Goal: Information Seeking & Learning: Learn about a topic

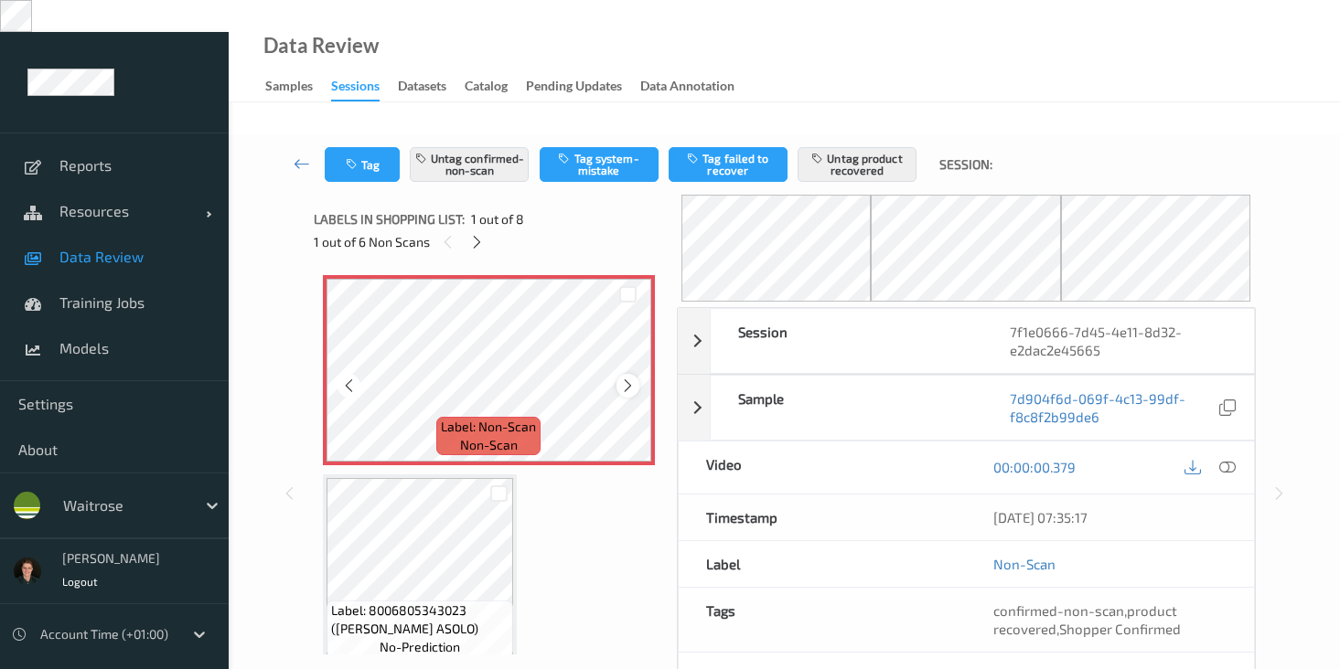
click at [628, 378] on icon at bounding box center [628, 386] width 16 height 16
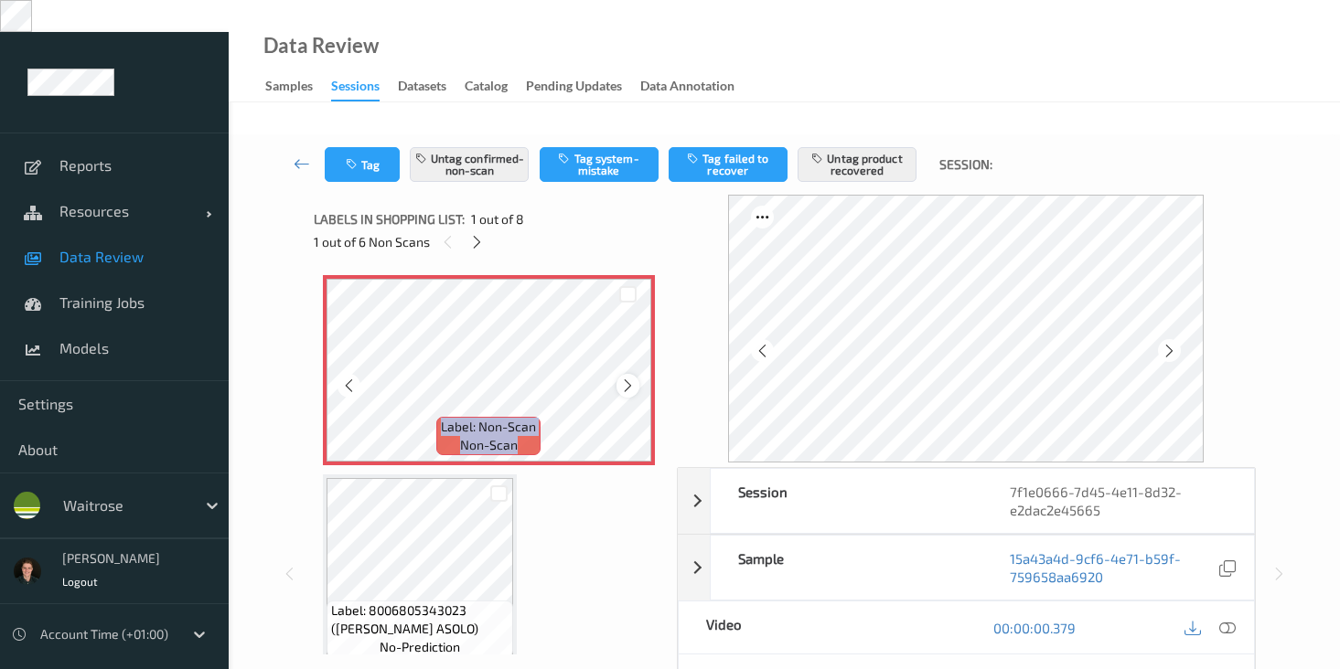
click at [628, 378] on icon at bounding box center [628, 386] width 16 height 16
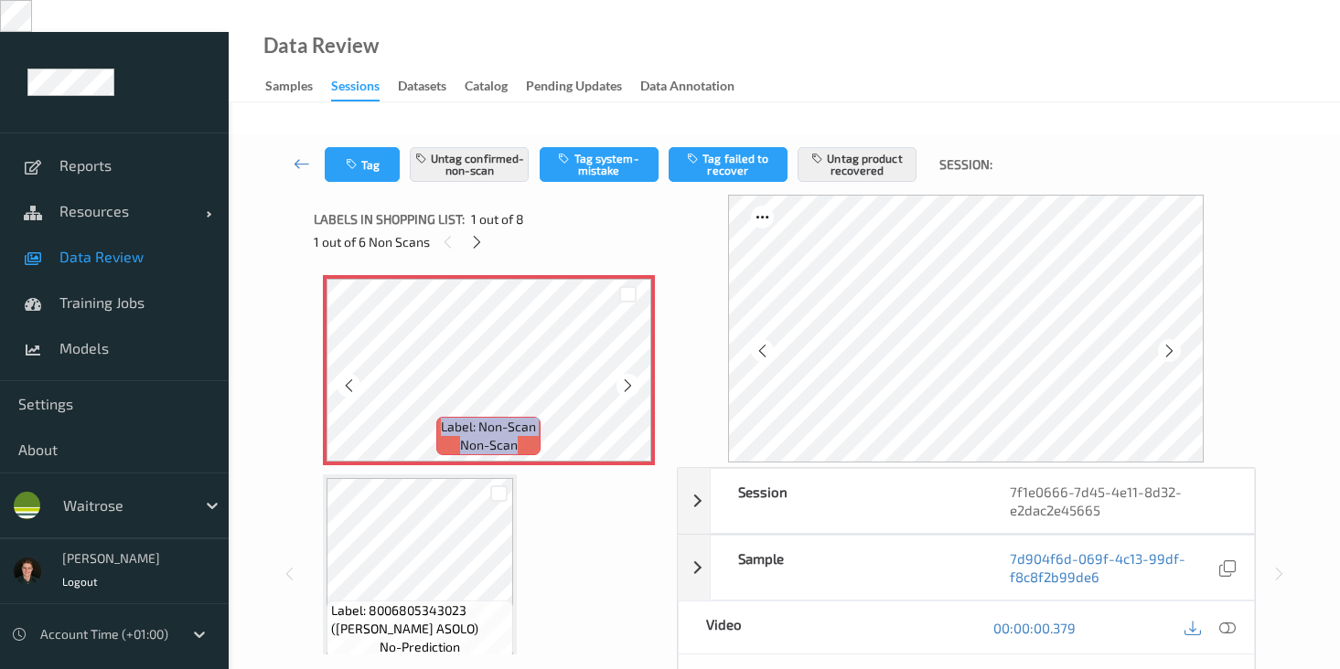
click at [628, 378] on icon at bounding box center [628, 386] width 16 height 16
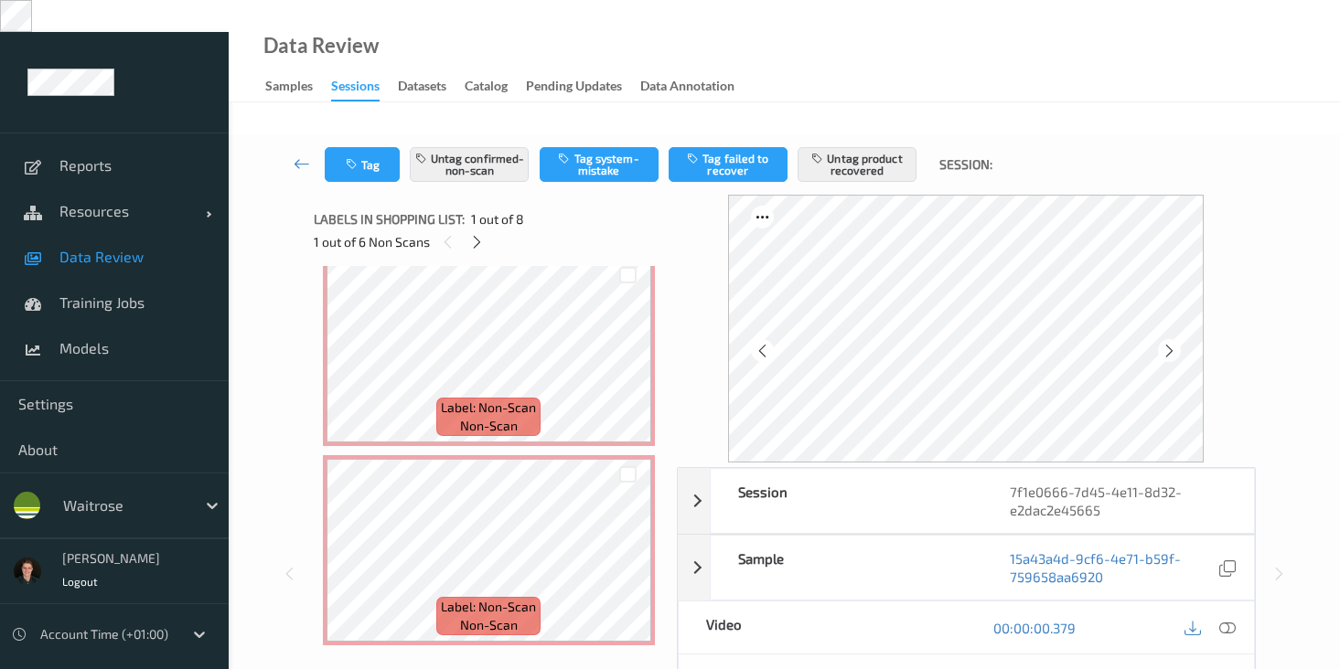
scroll to position [217, 0]
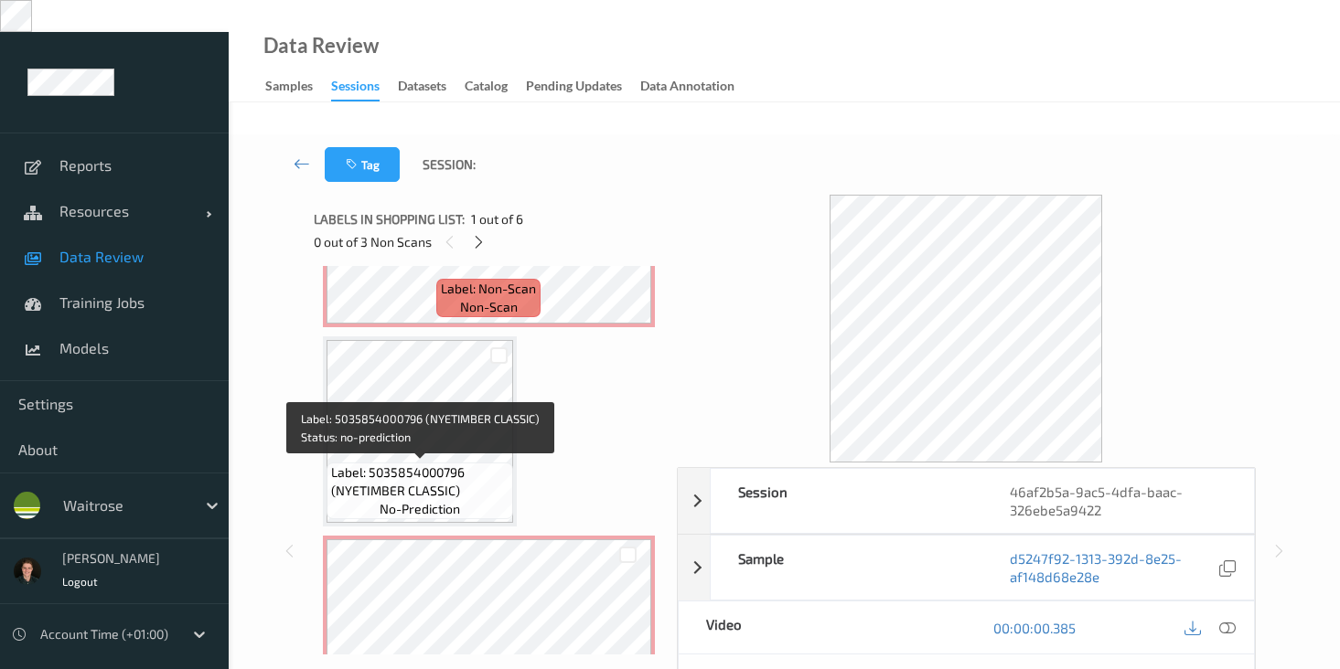
scroll to position [817, 0]
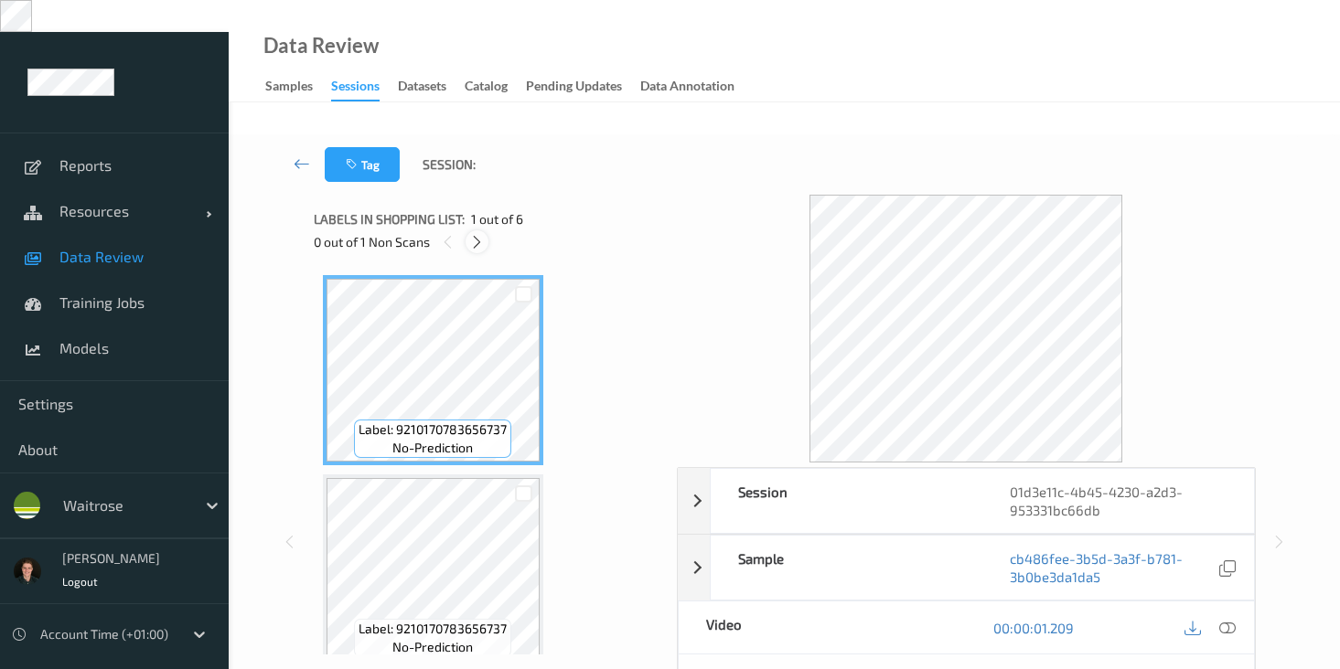
click at [479, 234] on icon at bounding box center [477, 242] width 16 height 16
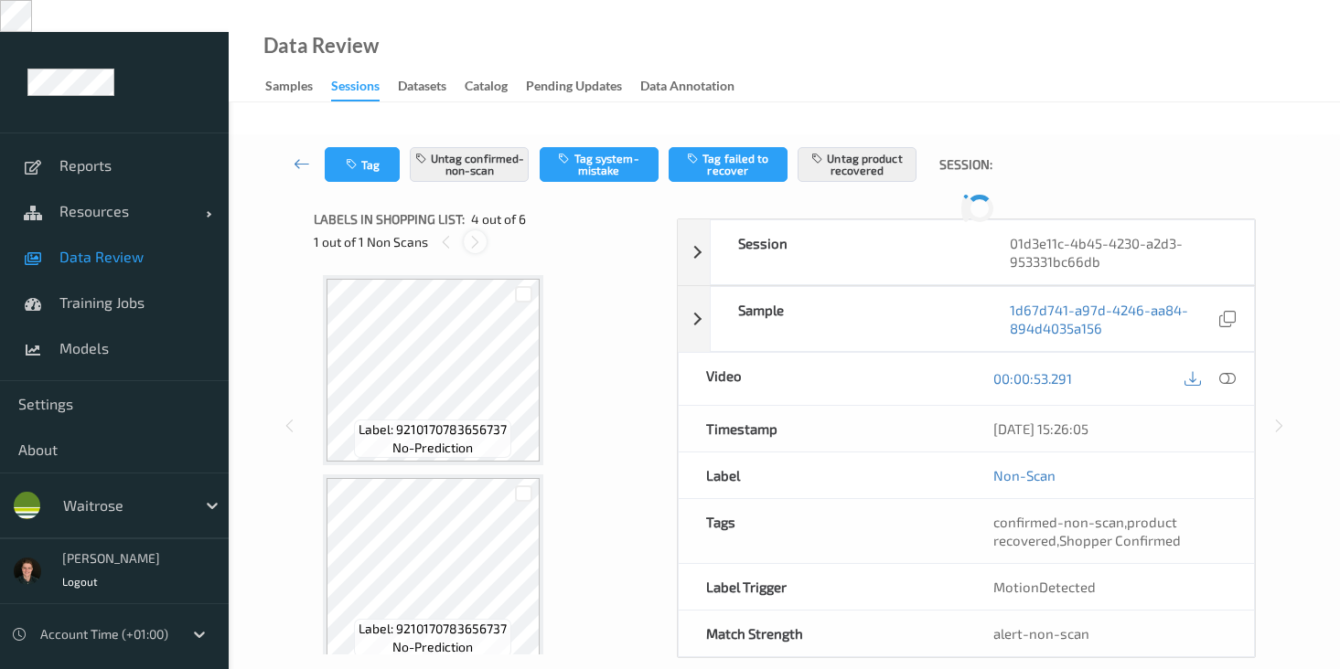
scroll to position [408, 0]
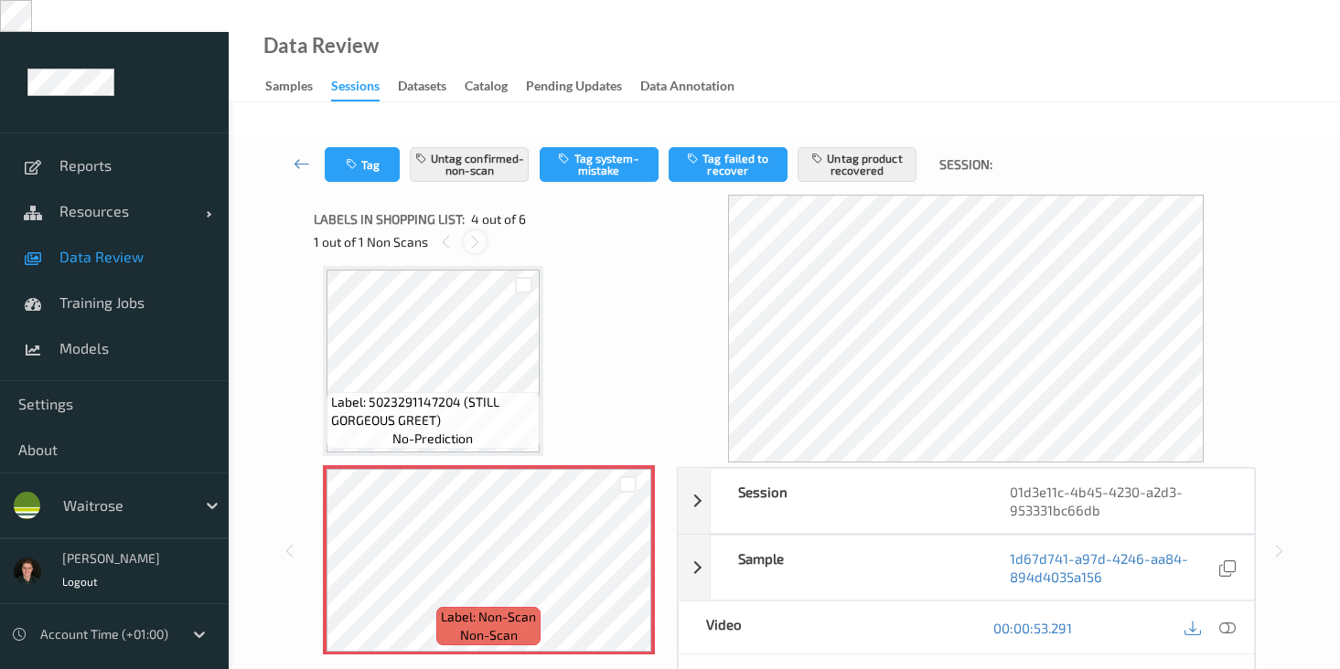
click at [479, 234] on icon at bounding box center [475, 242] width 16 height 16
click at [447, 234] on icon at bounding box center [446, 242] width 16 height 16
click at [472, 234] on icon at bounding box center [475, 242] width 16 height 16
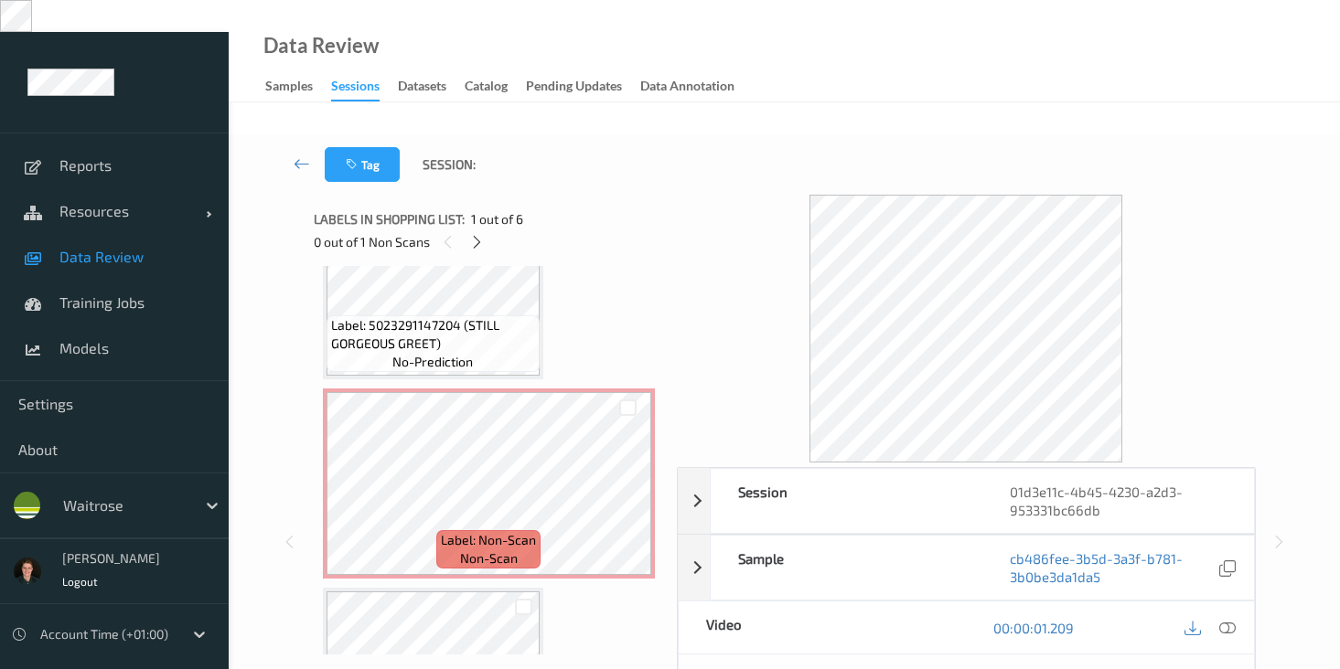
scroll to position [466, 0]
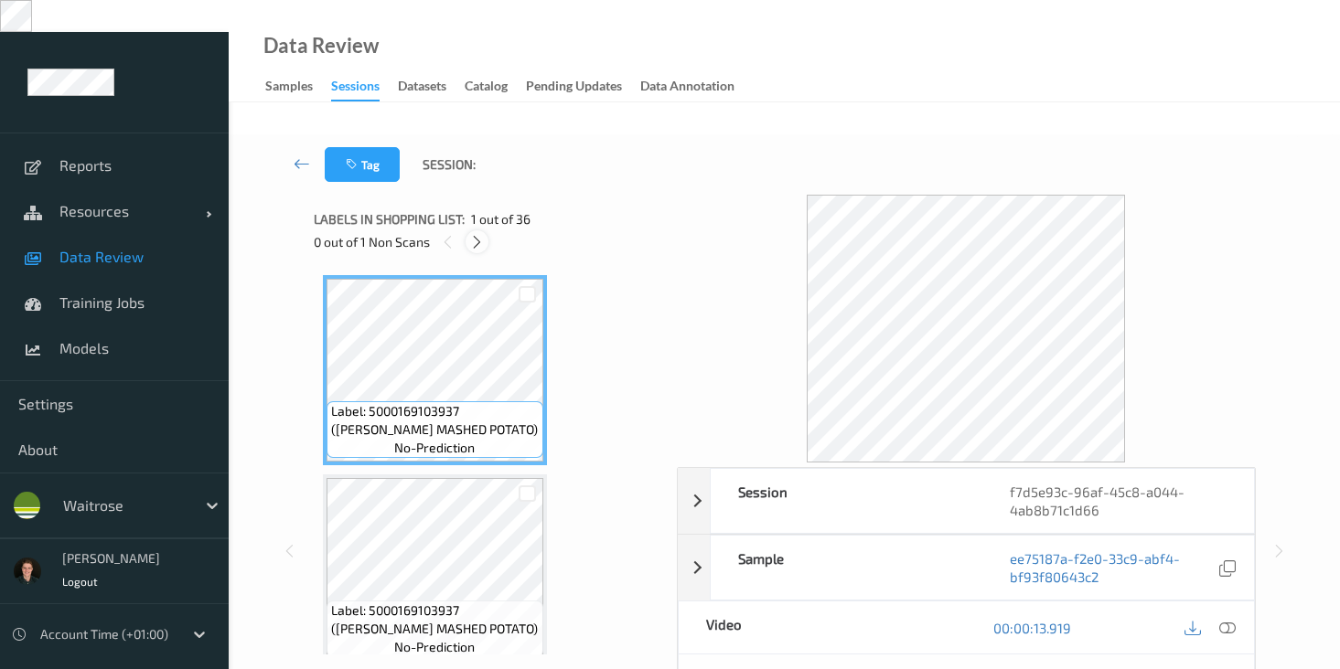
click at [478, 234] on icon at bounding box center [477, 242] width 16 height 16
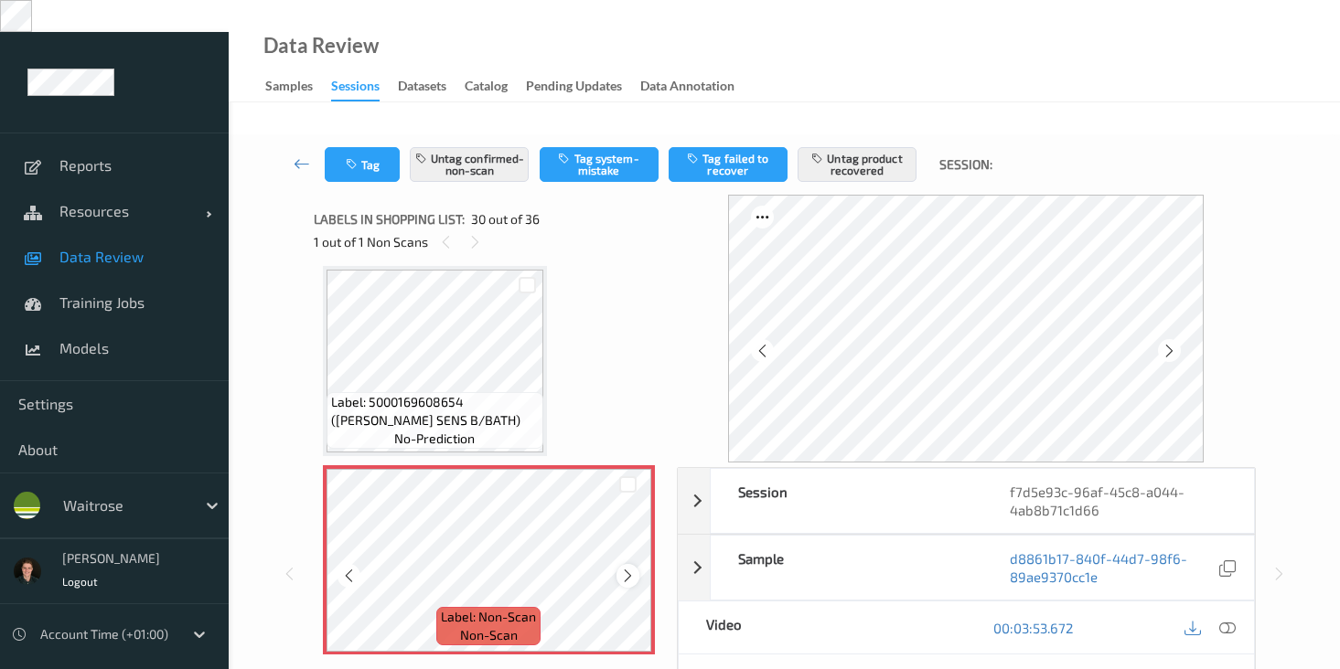
click at [632, 568] on icon at bounding box center [628, 576] width 16 height 16
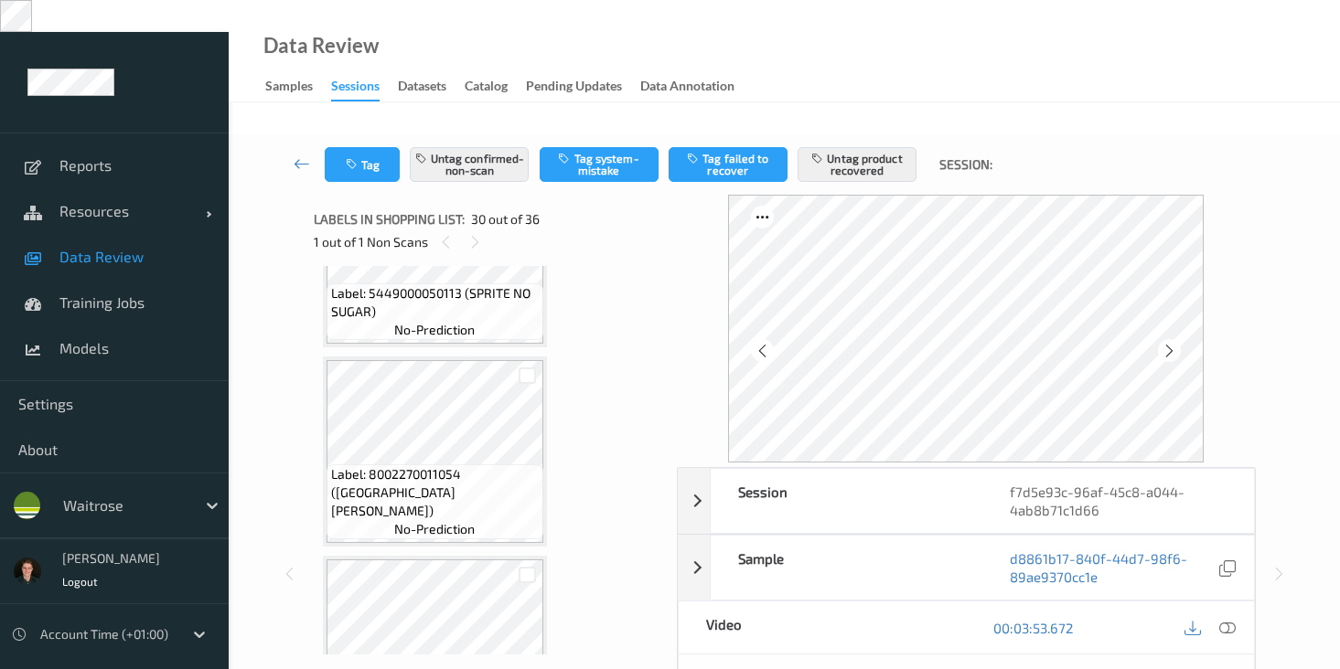
scroll to position [6099, 0]
click at [1227, 620] on icon at bounding box center [1227, 628] width 16 height 16
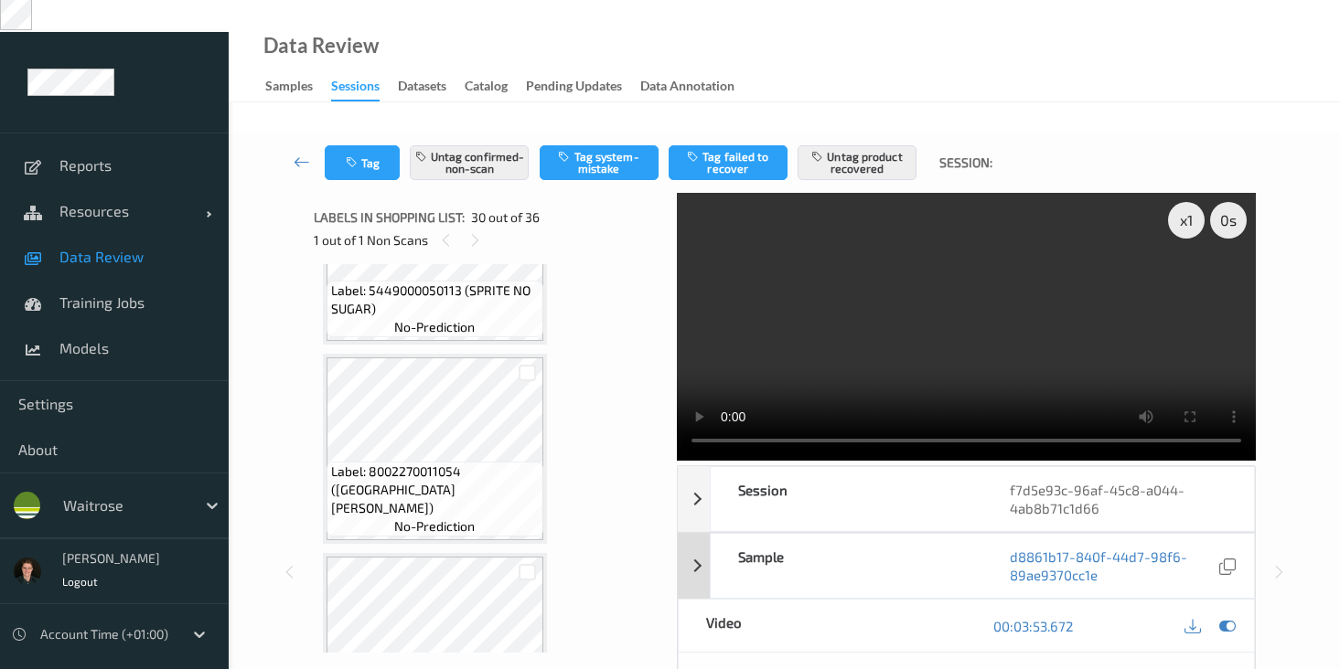
scroll to position [5, 0]
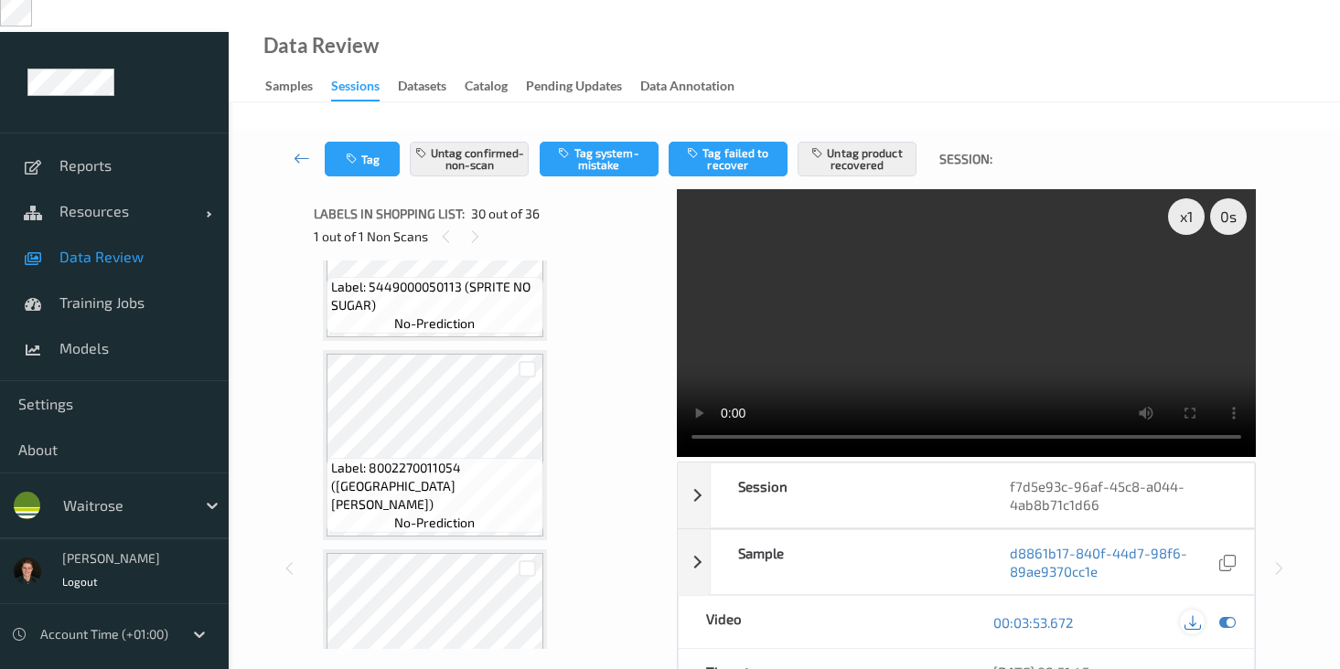
click at [1193, 614] on icon at bounding box center [1192, 622] width 16 height 16
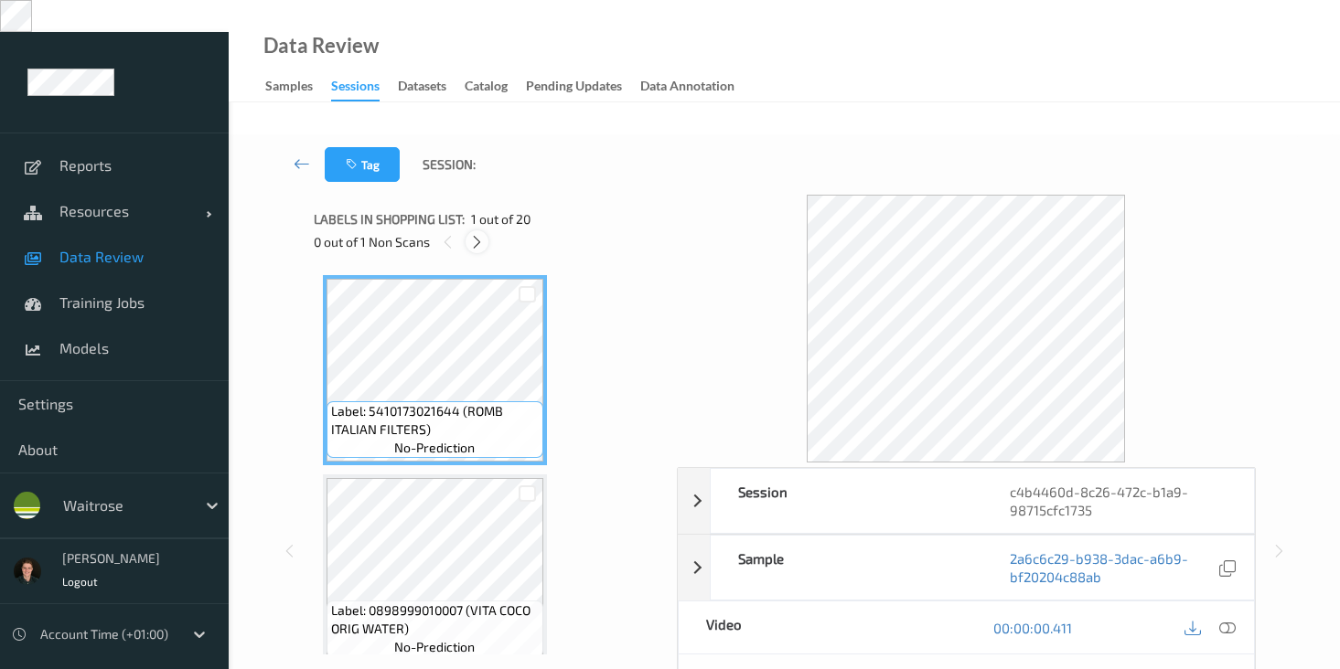
click at [480, 234] on icon at bounding box center [477, 242] width 16 height 16
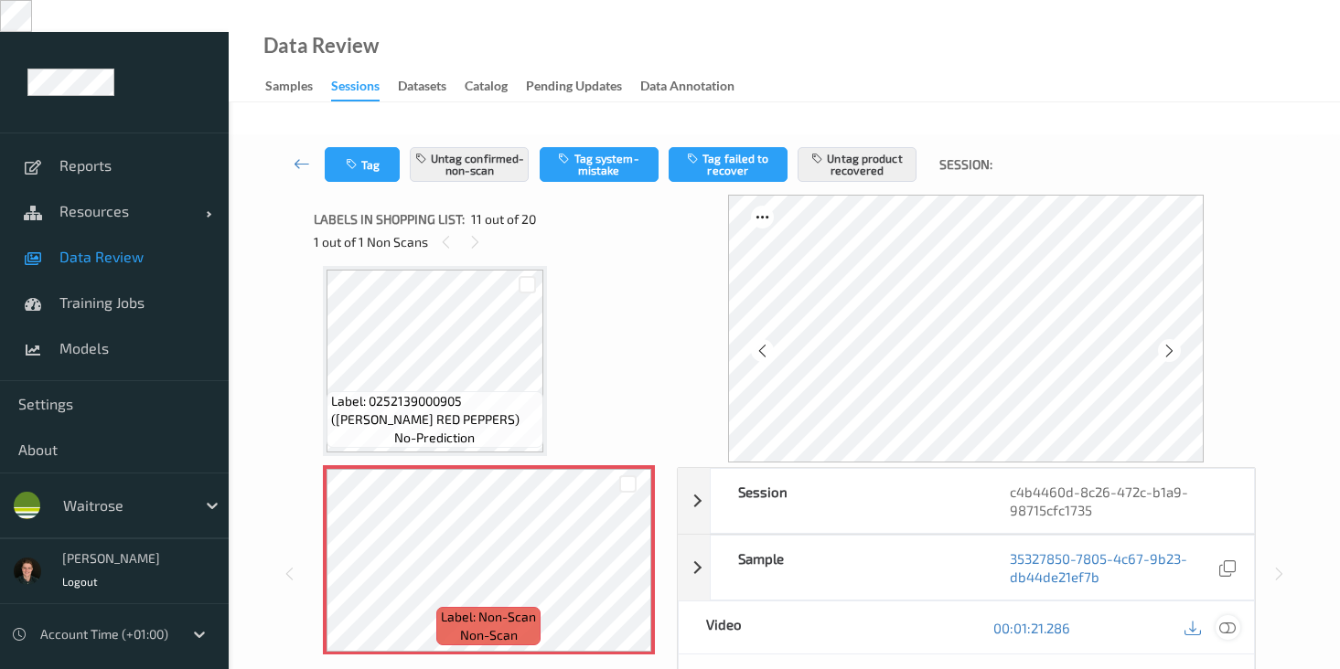
click at [1224, 620] on icon at bounding box center [1227, 628] width 16 height 16
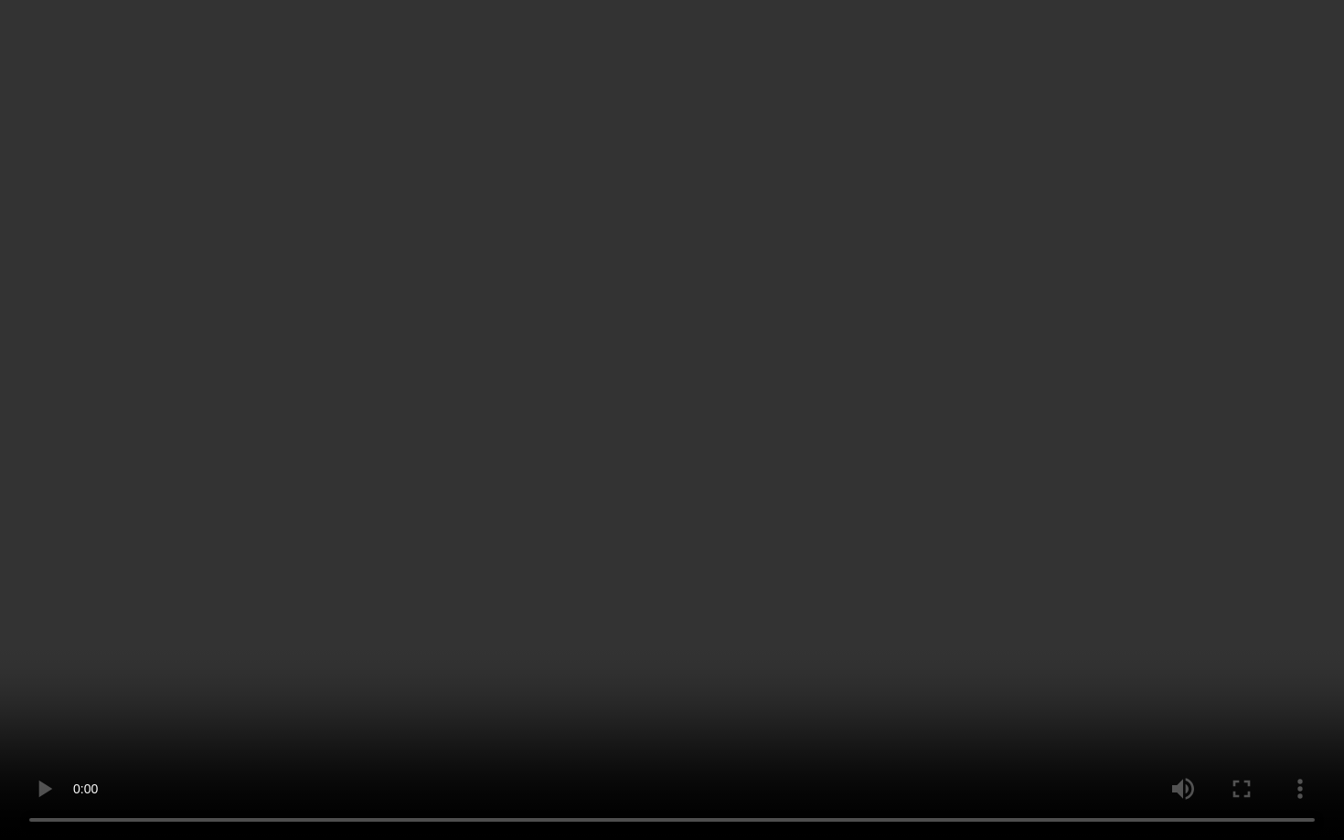
click at [537, 622] on video at bounding box center [672, 420] width 1344 height 840
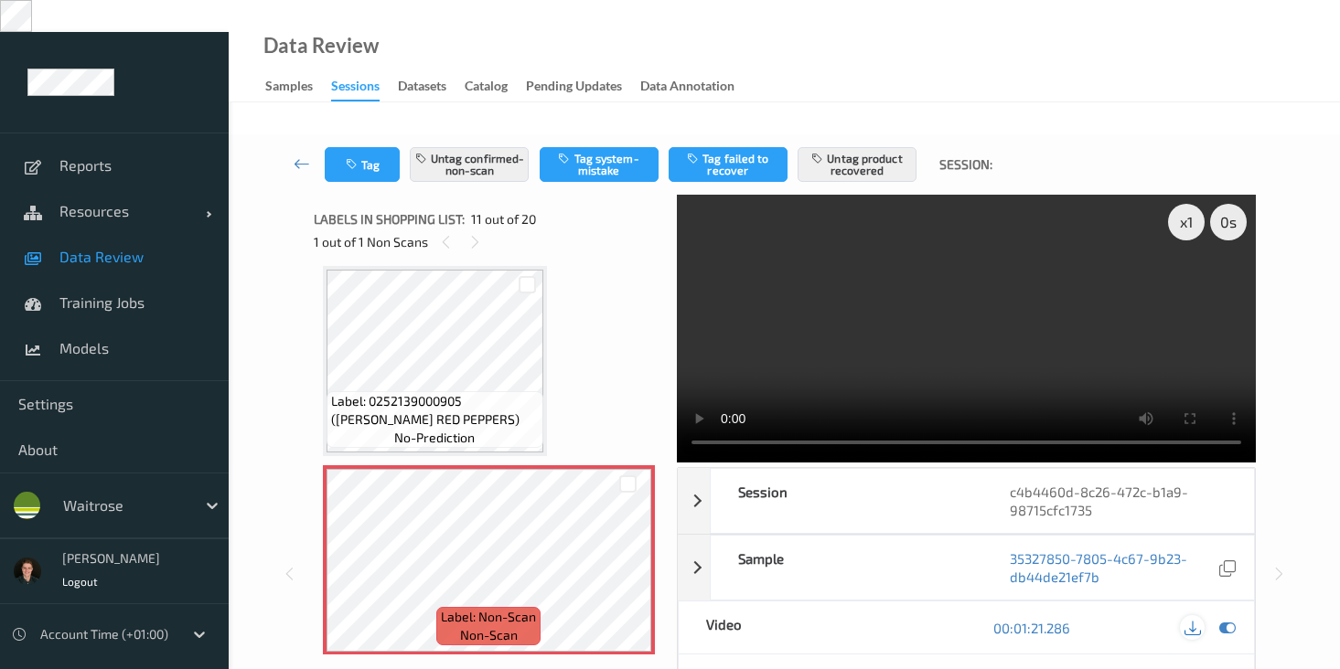
click at [1193, 620] on icon at bounding box center [1192, 628] width 16 height 16
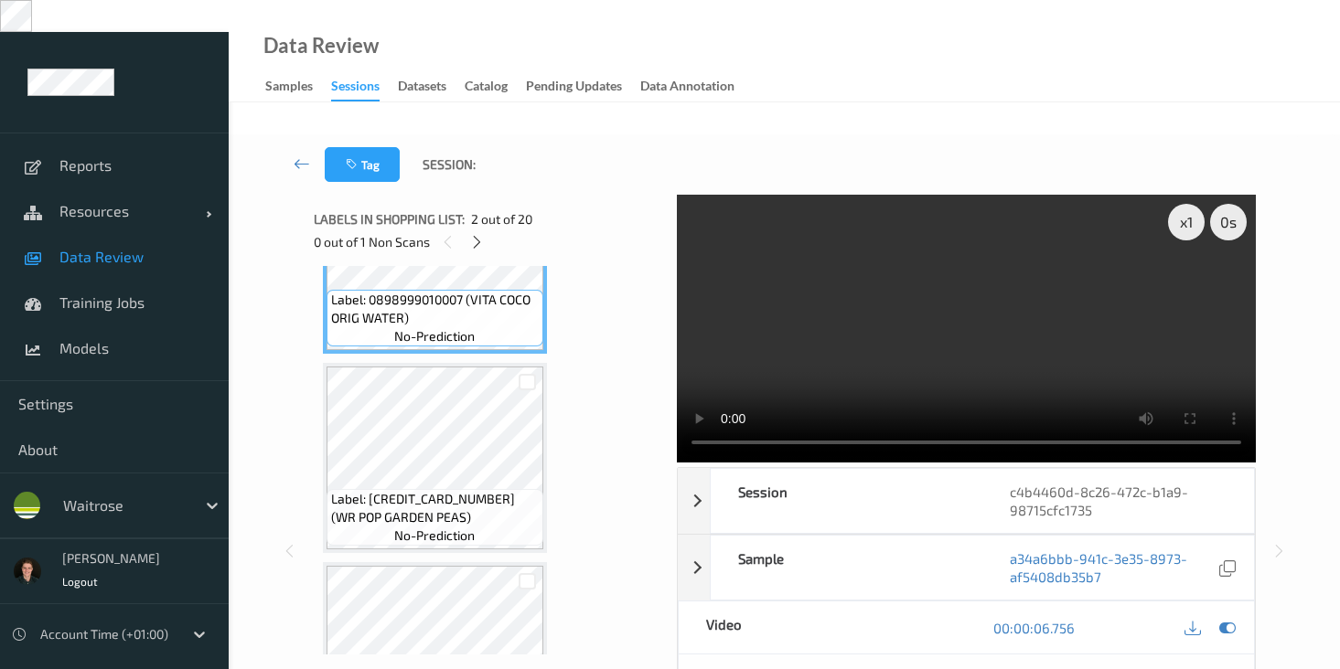
scroll to position [586, 0]
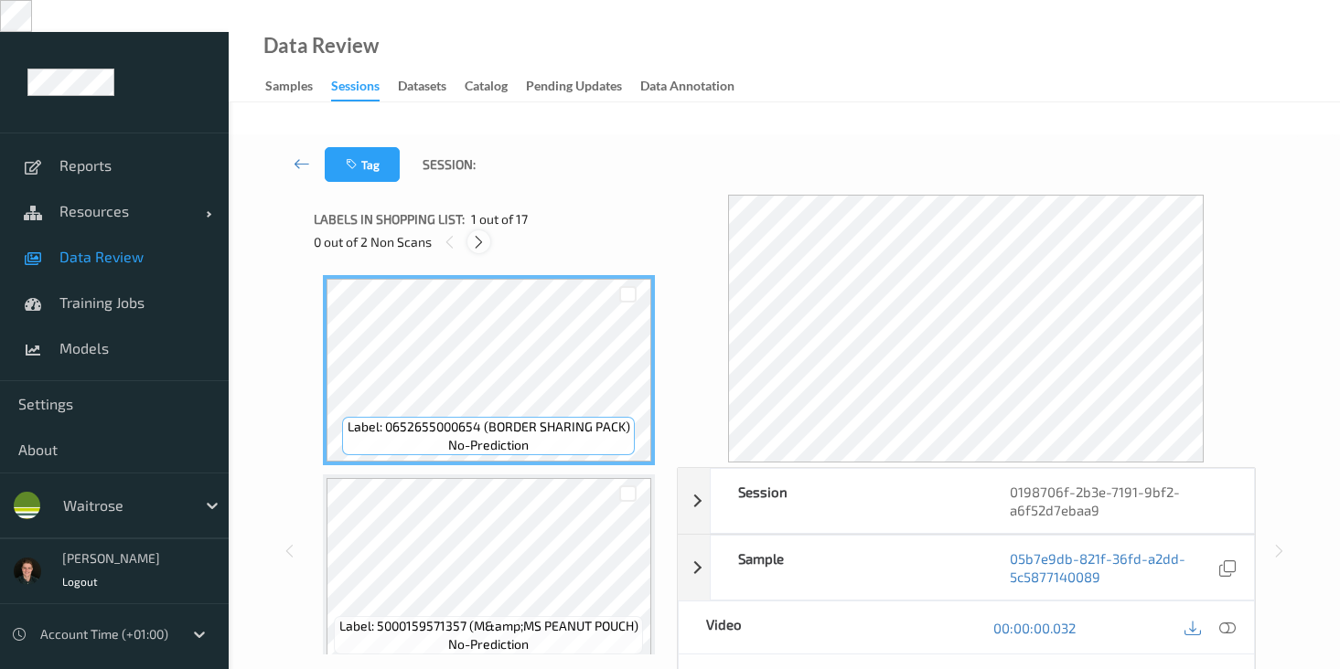
click at [475, 234] on icon at bounding box center [479, 242] width 16 height 16
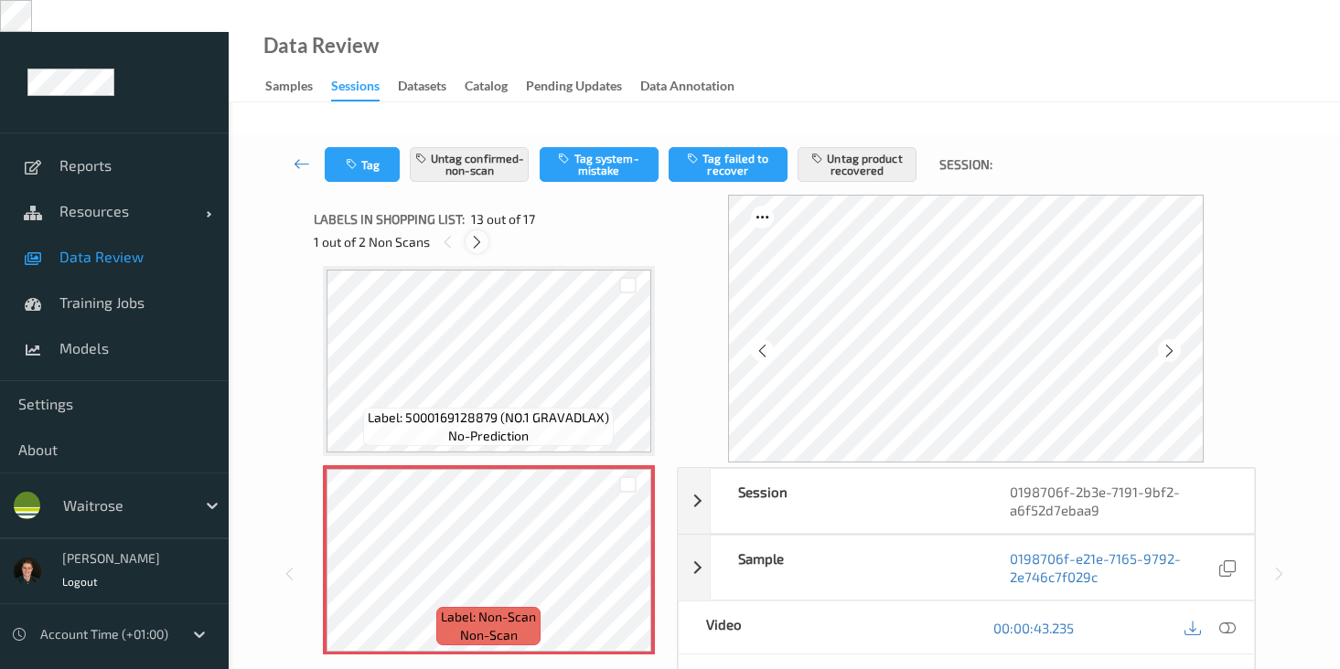
click at [475, 234] on icon at bounding box center [477, 242] width 16 height 16
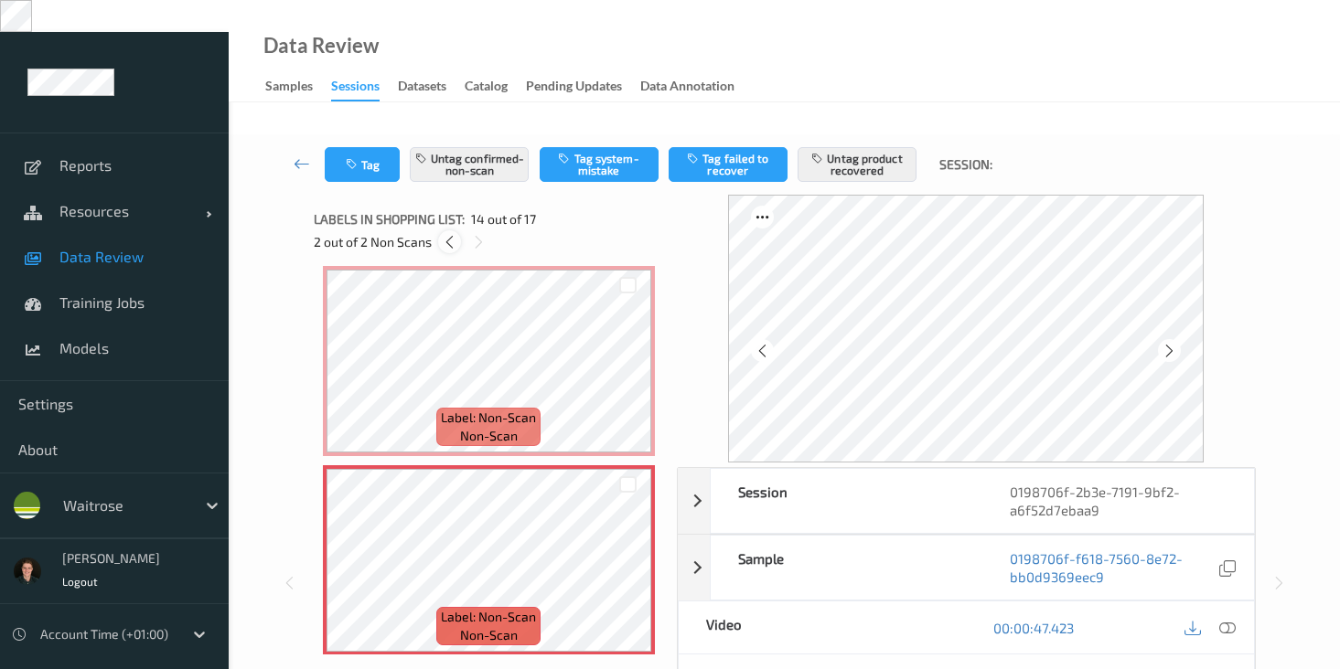
click at [453, 234] on icon at bounding box center [450, 242] width 16 height 16
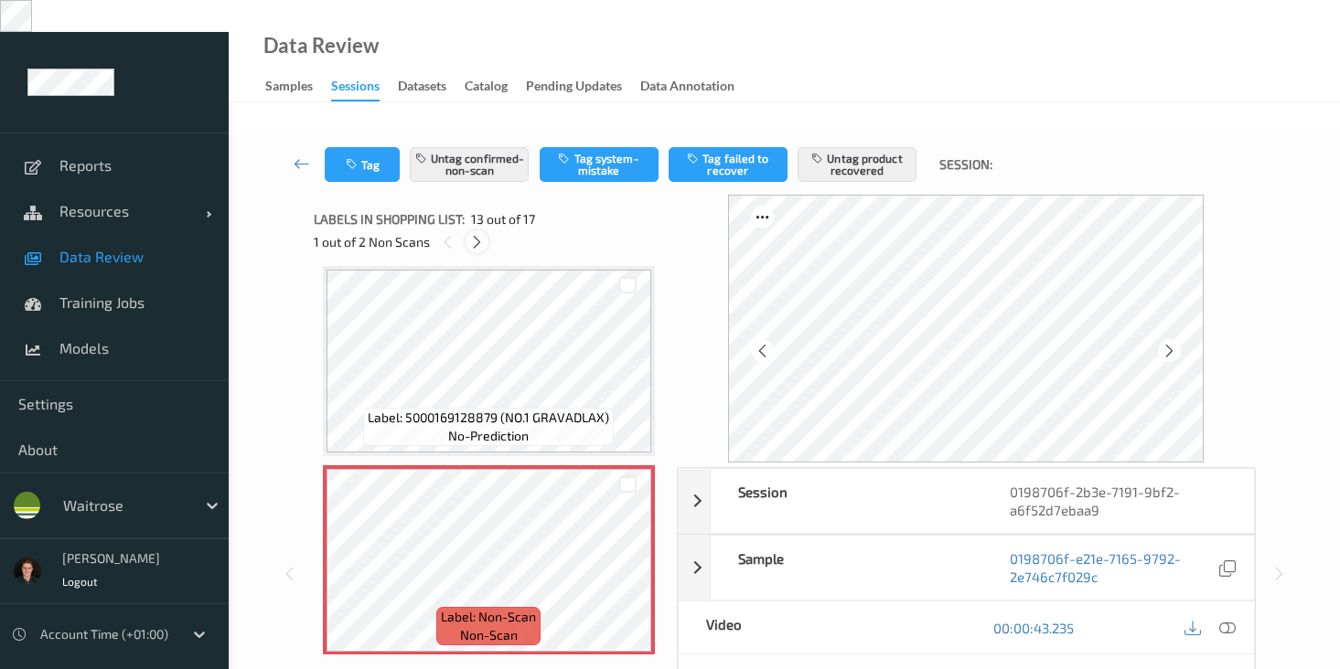
click at [470, 234] on icon at bounding box center [477, 242] width 16 height 16
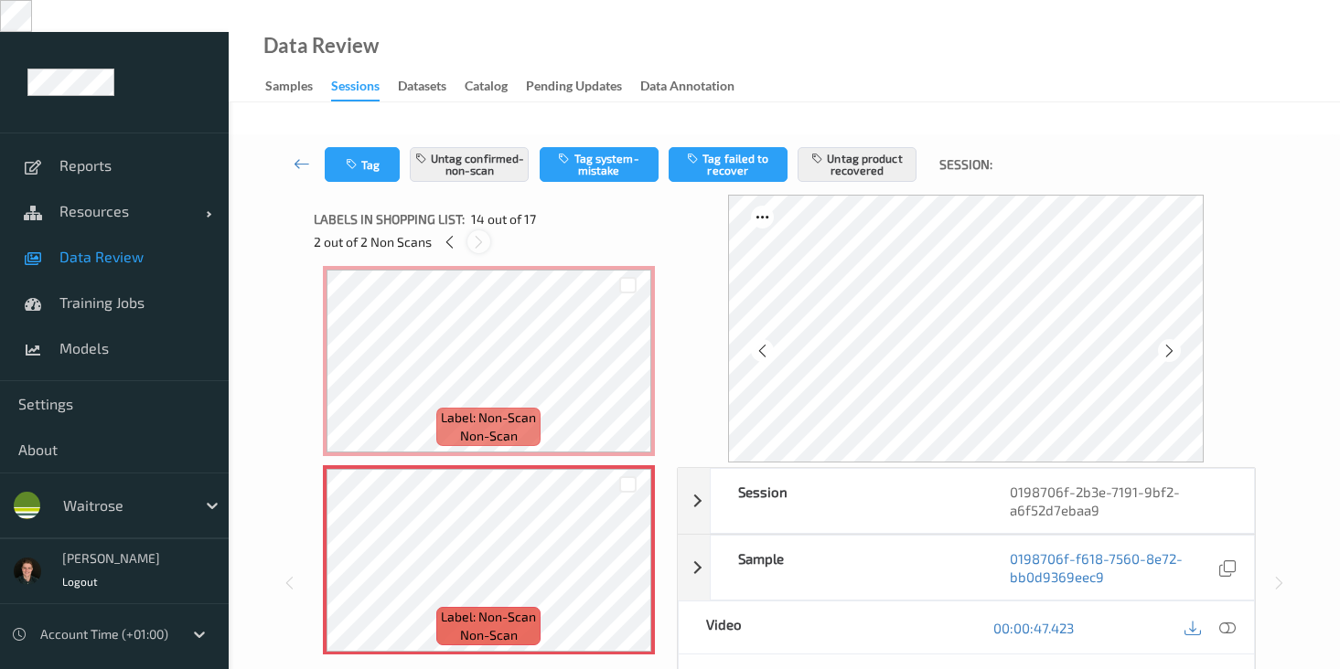
click at [470, 230] on div at bounding box center [478, 241] width 23 height 23
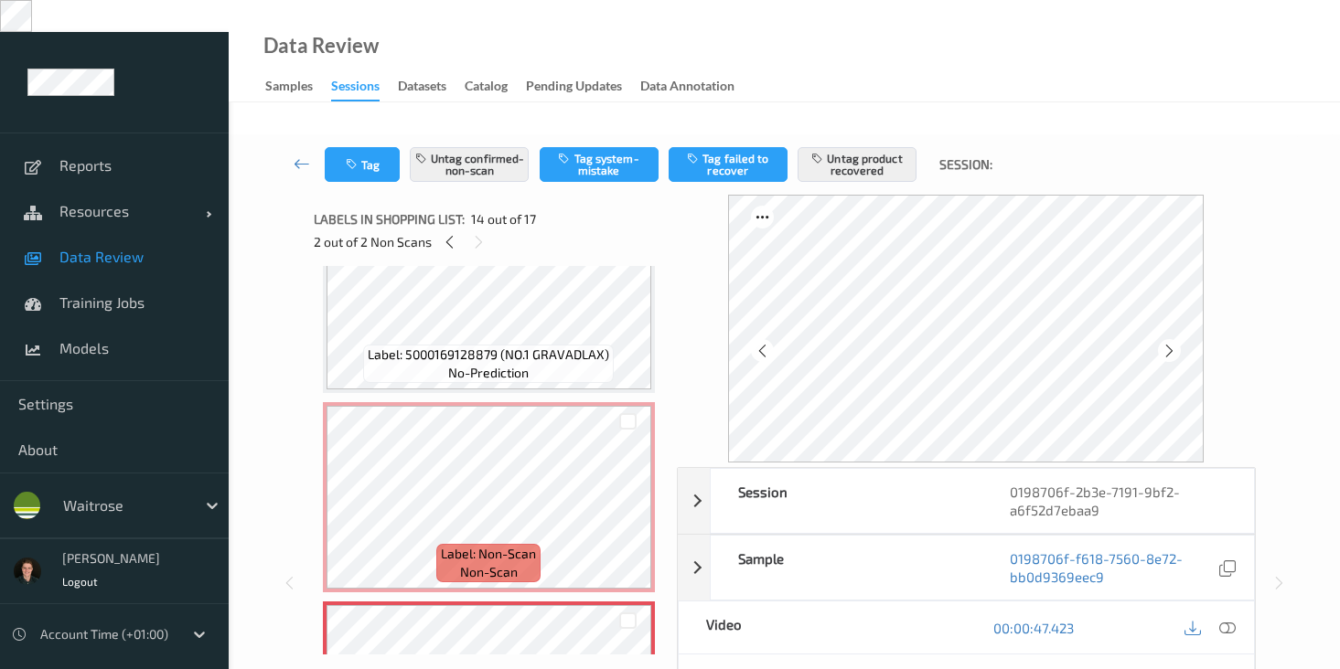
scroll to position [2258, 0]
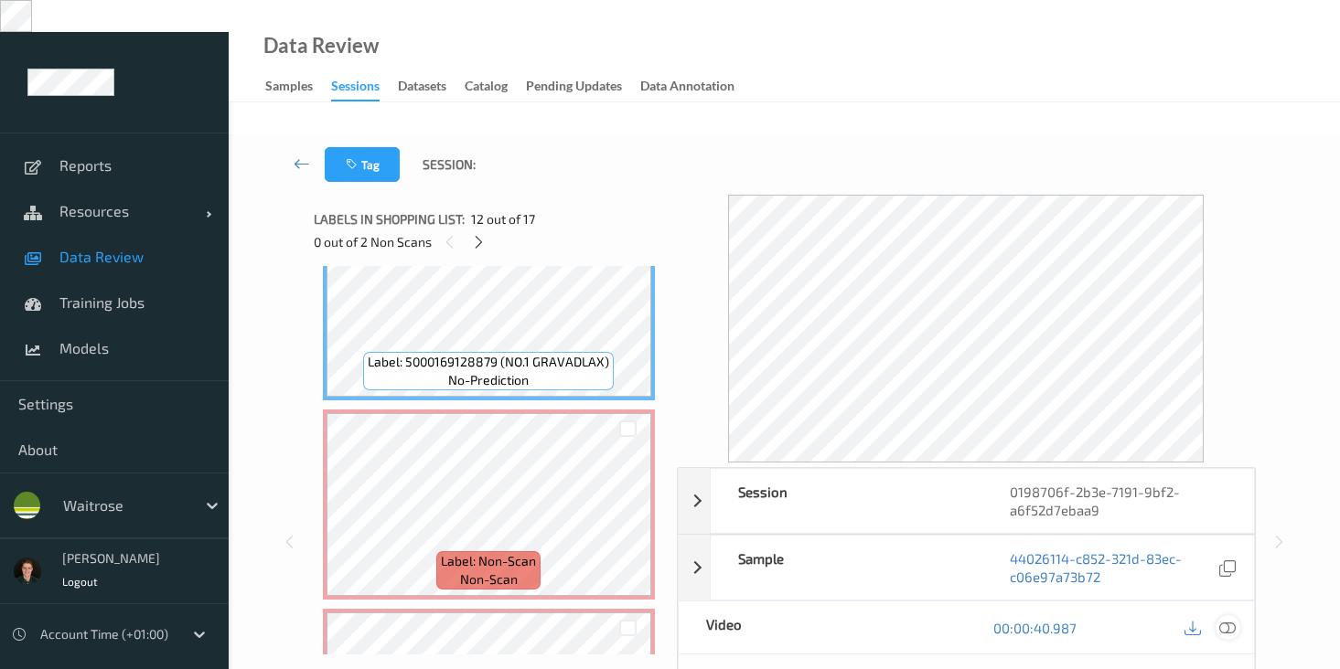
click at [1227, 620] on icon at bounding box center [1227, 628] width 16 height 16
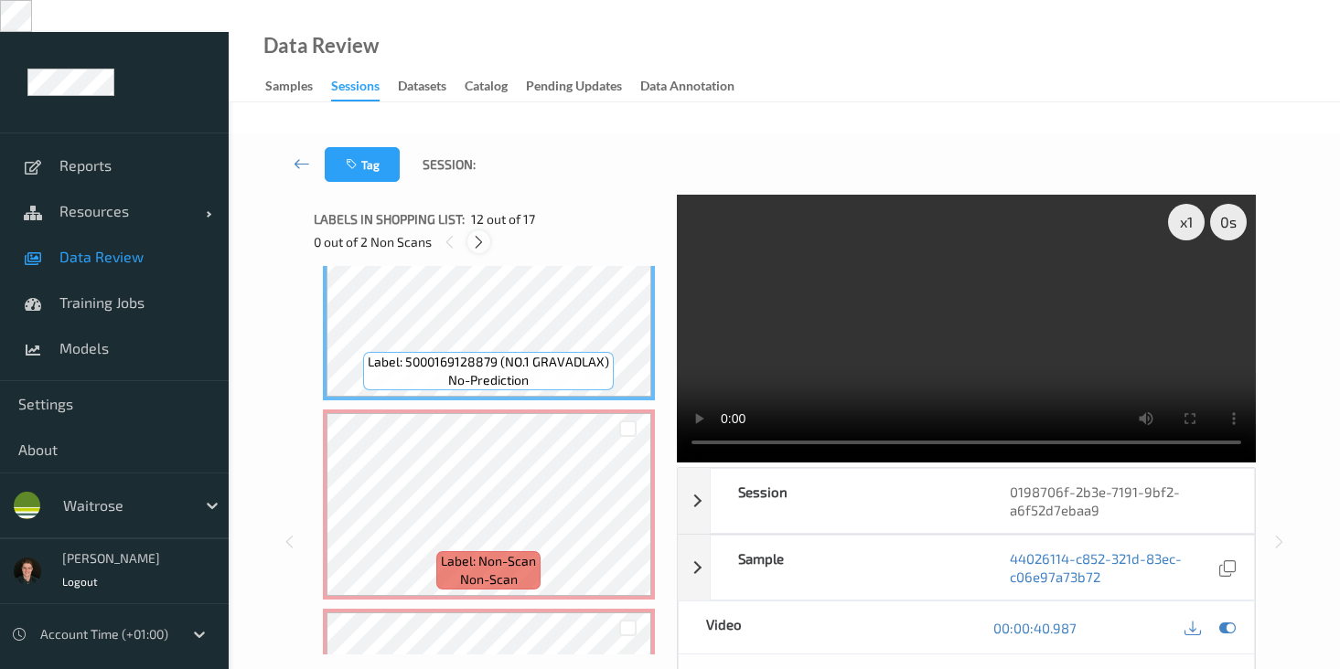
click at [481, 234] on icon at bounding box center [479, 242] width 16 height 16
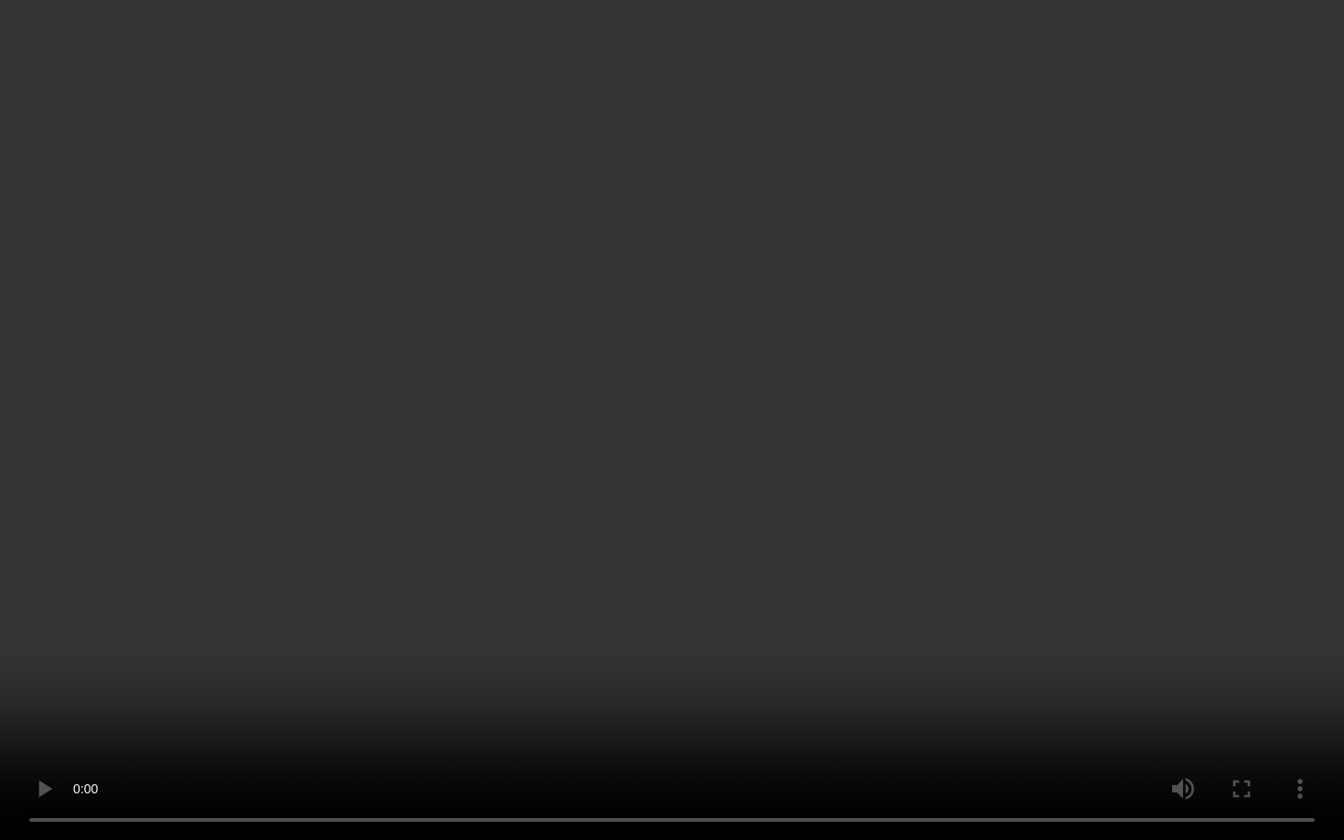
click at [580, 454] on video at bounding box center [672, 420] width 1344 height 840
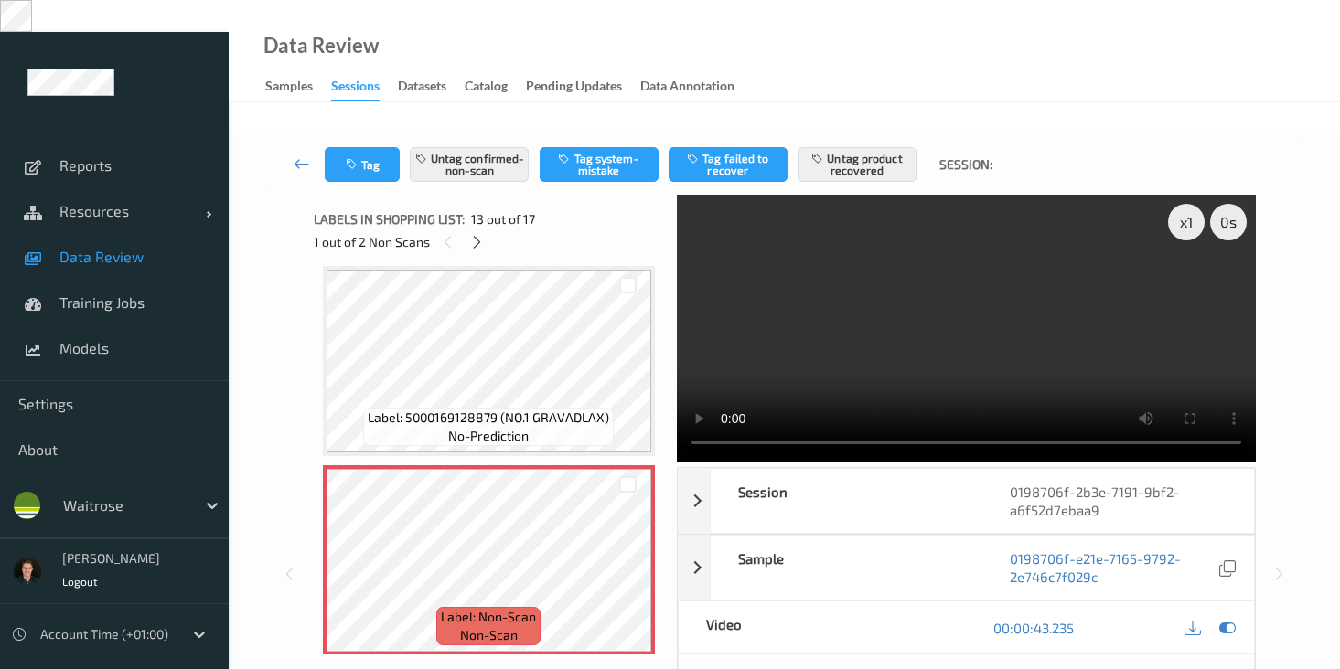
click at [923, 209] on video at bounding box center [966, 329] width 579 height 268
click at [1009, 276] on video at bounding box center [966, 329] width 579 height 268
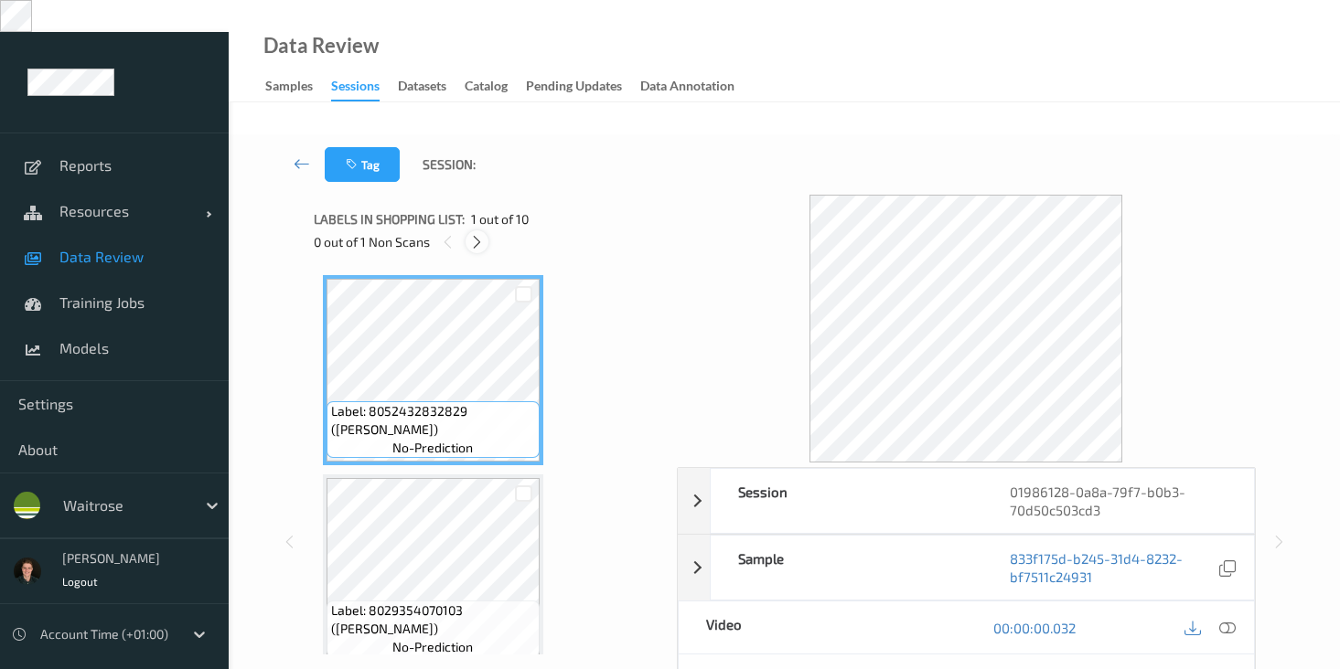
click at [482, 234] on icon at bounding box center [477, 242] width 16 height 16
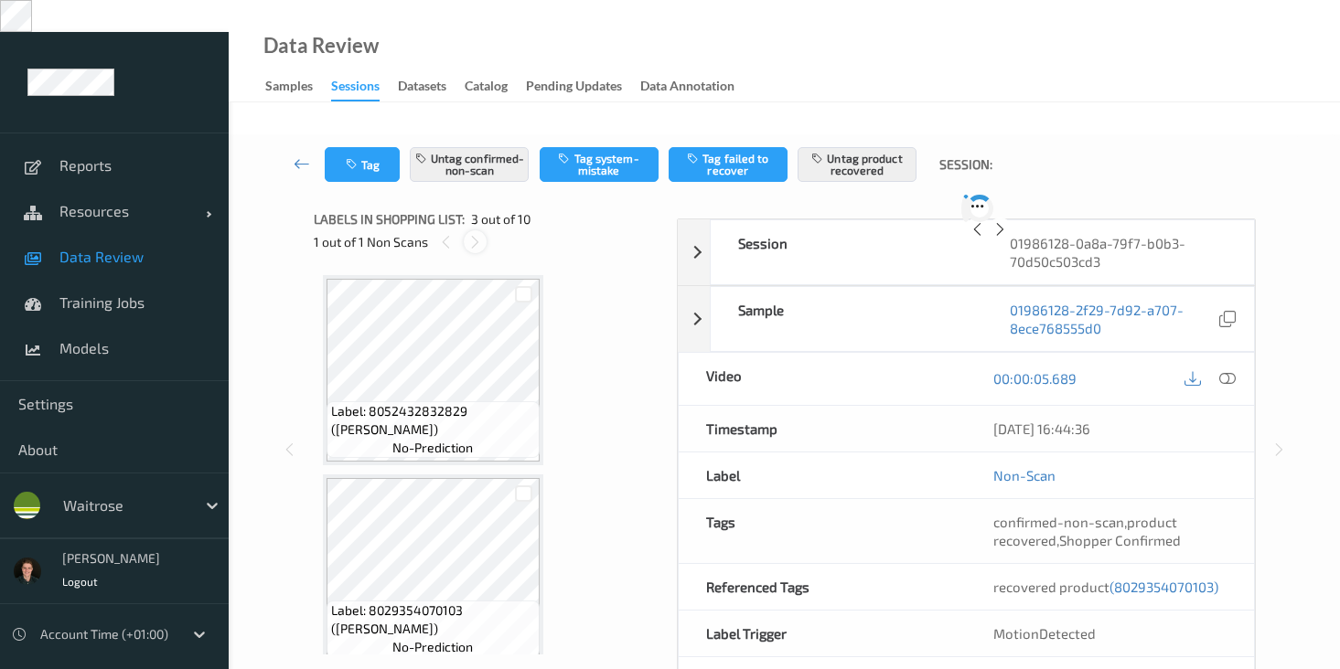
scroll to position [208, 0]
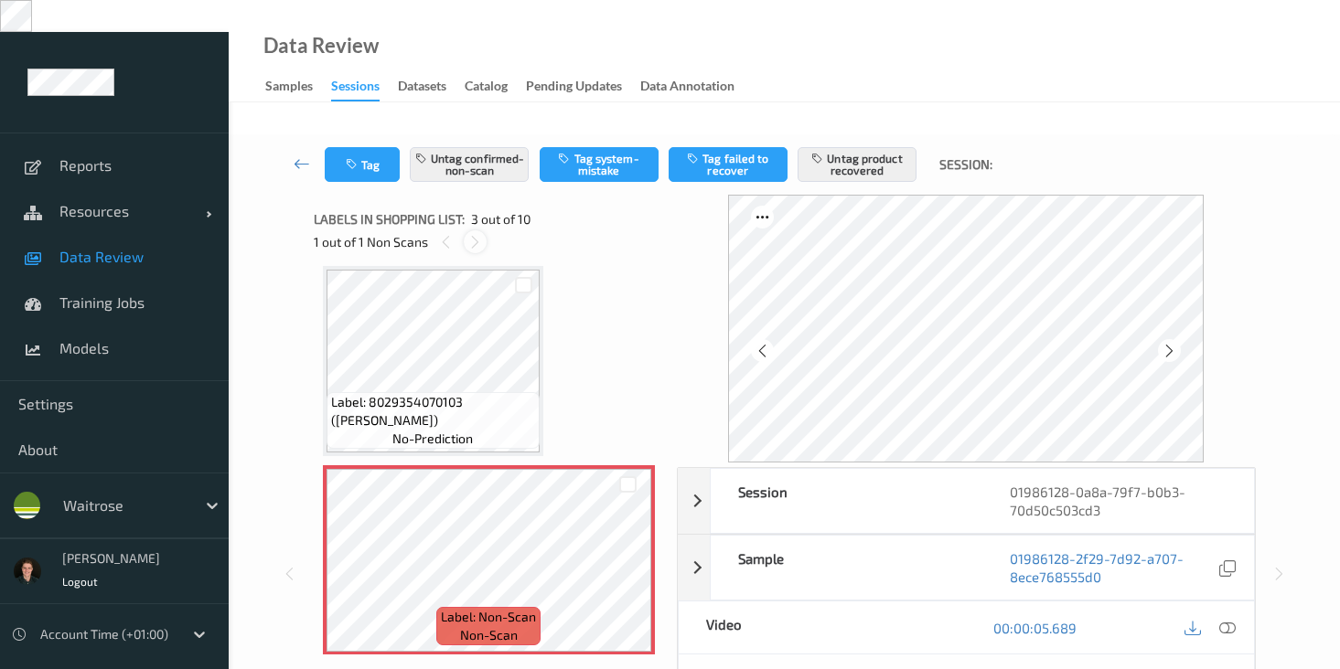
click at [482, 234] on icon at bounding box center [475, 242] width 16 height 16
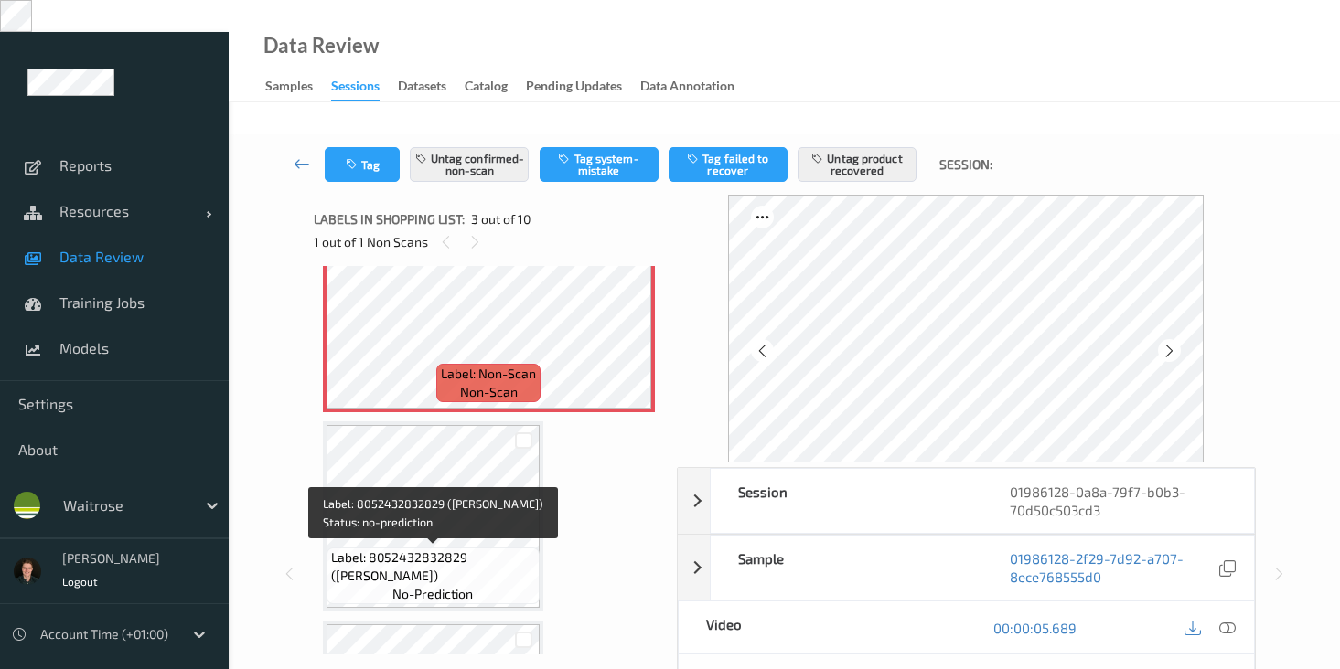
scroll to position [610, 0]
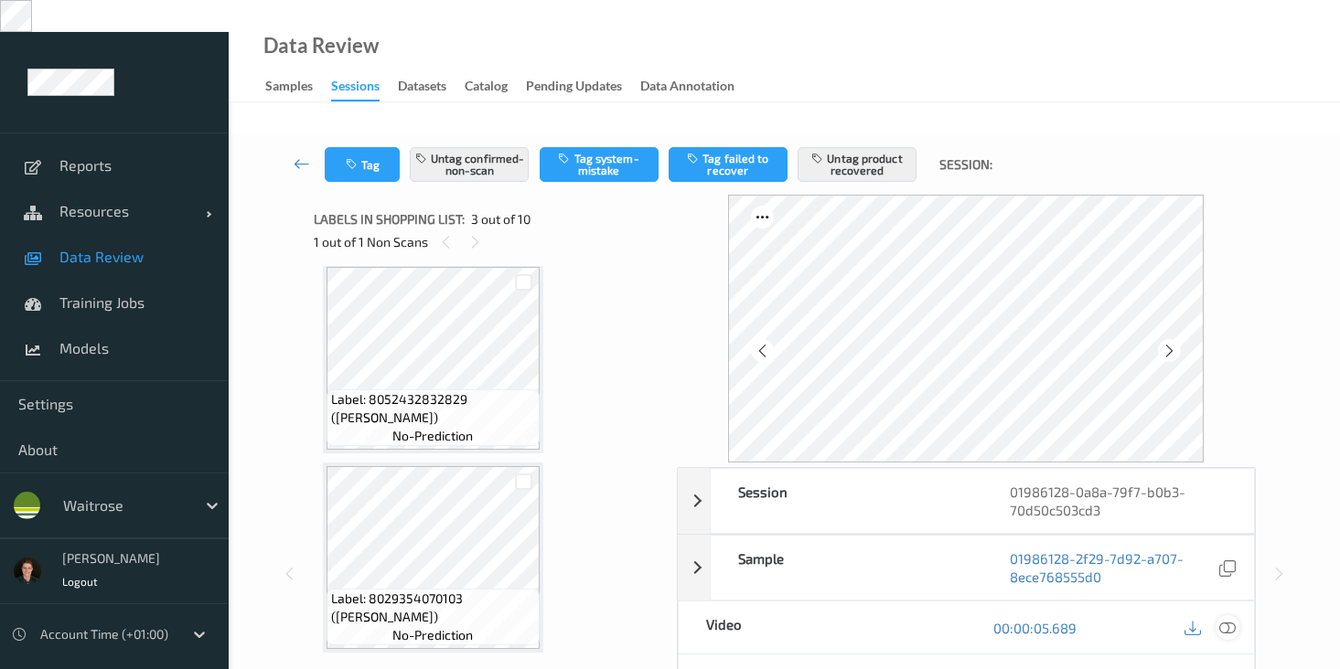
click at [1223, 620] on icon at bounding box center [1227, 628] width 16 height 16
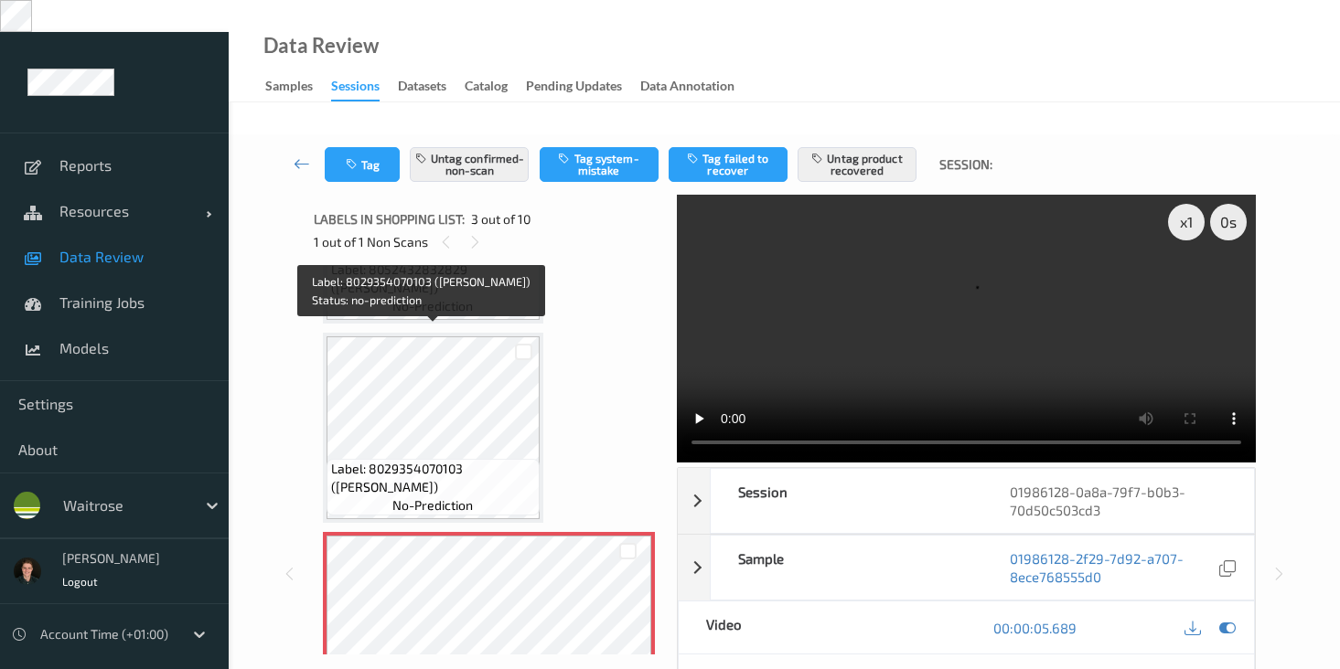
scroll to position [145, 0]
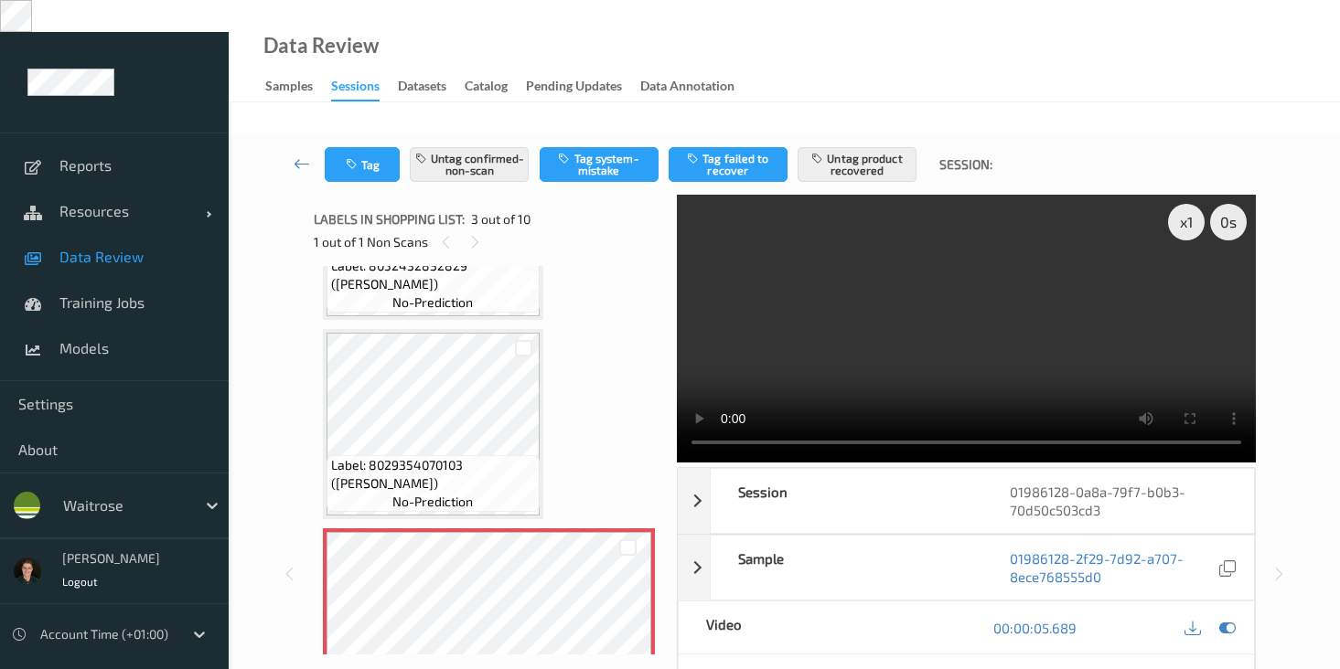
click at [1017, 363] on video at bounding box center [966, 329] width 579 height 268
click at [839, 322] on video at bounding box center [966, 329] width 579 height 268
click at [1298, 306] on div "x 1 0 s Session 01986128-0a8a-79f7-b0b3-70d50c503cd3 Session ID 01986128-0a8a-7…" at bounding box center [784, 574] width 1036 height 759
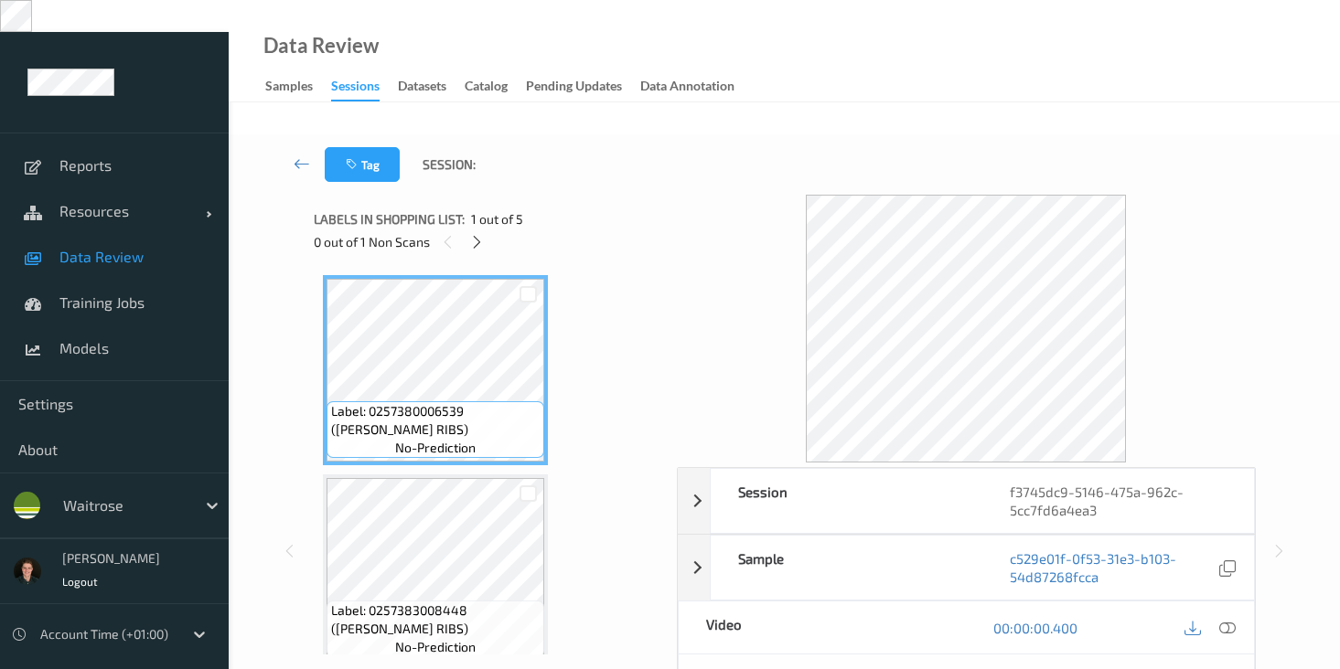
click at [481, 210] on span "1 out of 5" at bounding box center [497, 219] width 52 height 18
click at [481, 230] on div at bounding box center [476, 241] width 23 height 23
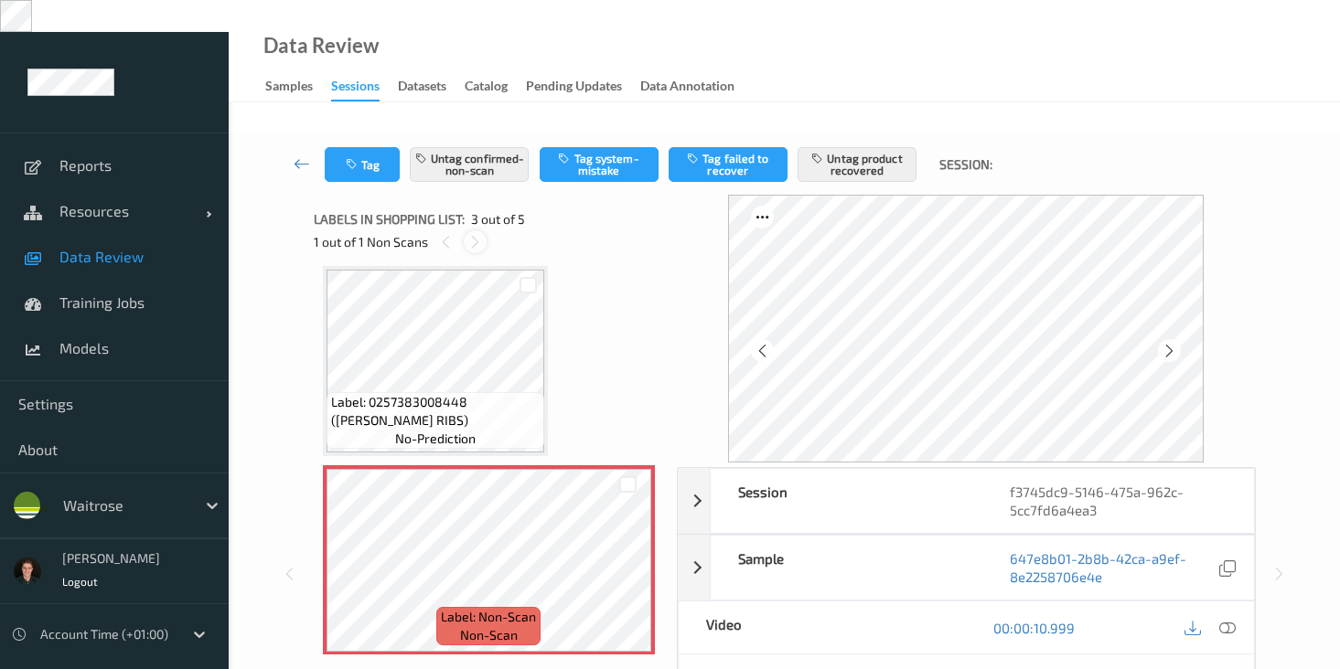
click at [478, 234] on icon at bounding box center [475, 242] width 16 height 16
click at [1225, 620] on icon at bounding box center [1227, 628] width 16 height 16
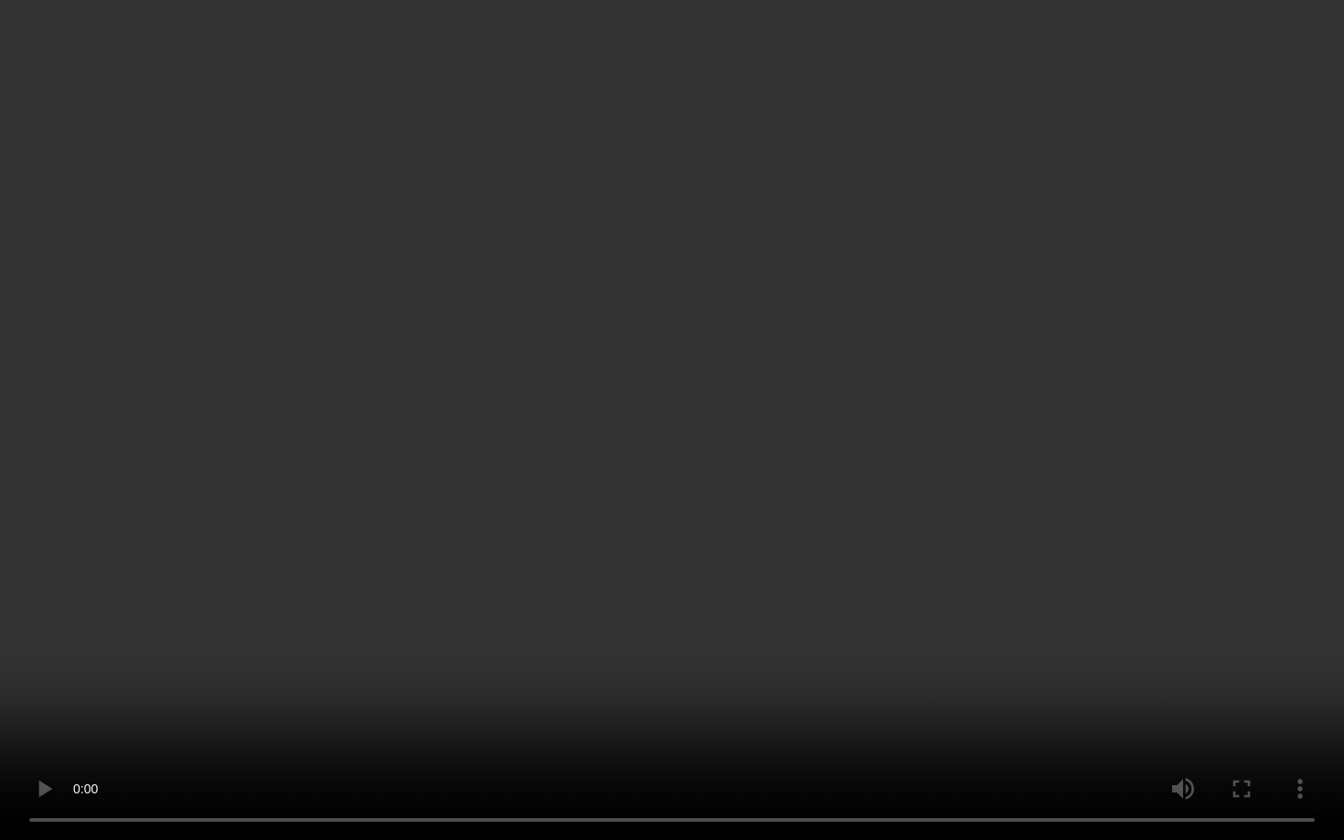
click at [365, 668] on video at bounding box center [672, 420] width 1344 height 840
click at [1169, 459] on video at bounding box center [672, 420] width 1344 height 840
click at [1148, 474] on video at bounding box center [672, 420] width 1344 height 840
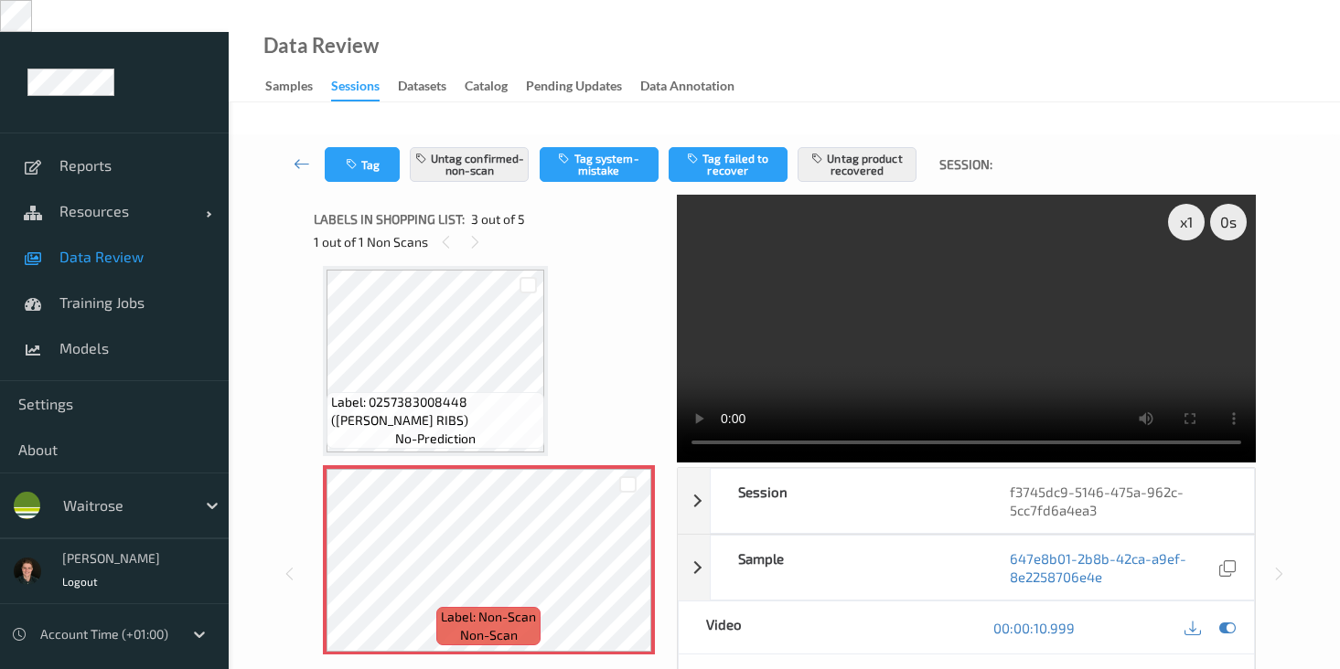
click at [962, 288] on video at bounding box center [966, 329] width 579 height 268
click at [873, 307] on video at bounding box center [966, 329] width 579 height 268
click at [1312, 294] on div "Tag Untag confirmed-non-scan Tag system-mistake Tag failed to recover Untag pro…" at bounding box center [784, 562] width 1111 height 857
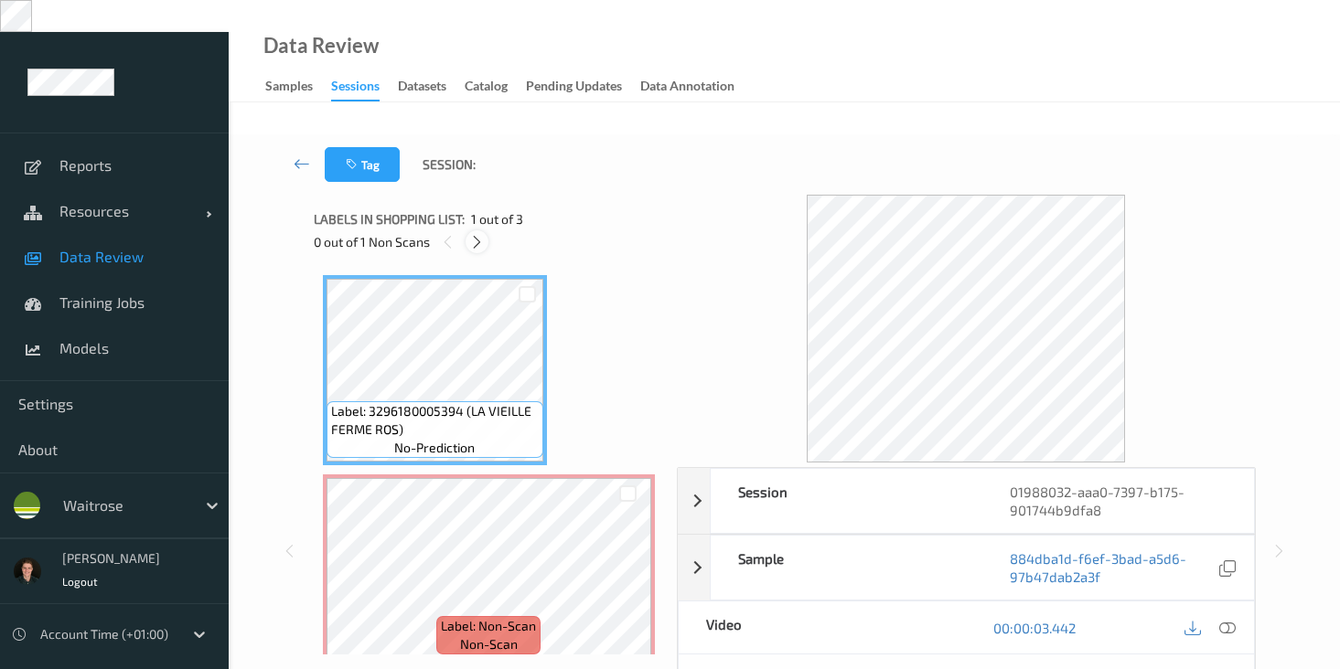
click at [472, 234] on icon at bounding box center [477, 242] width 16 height 16
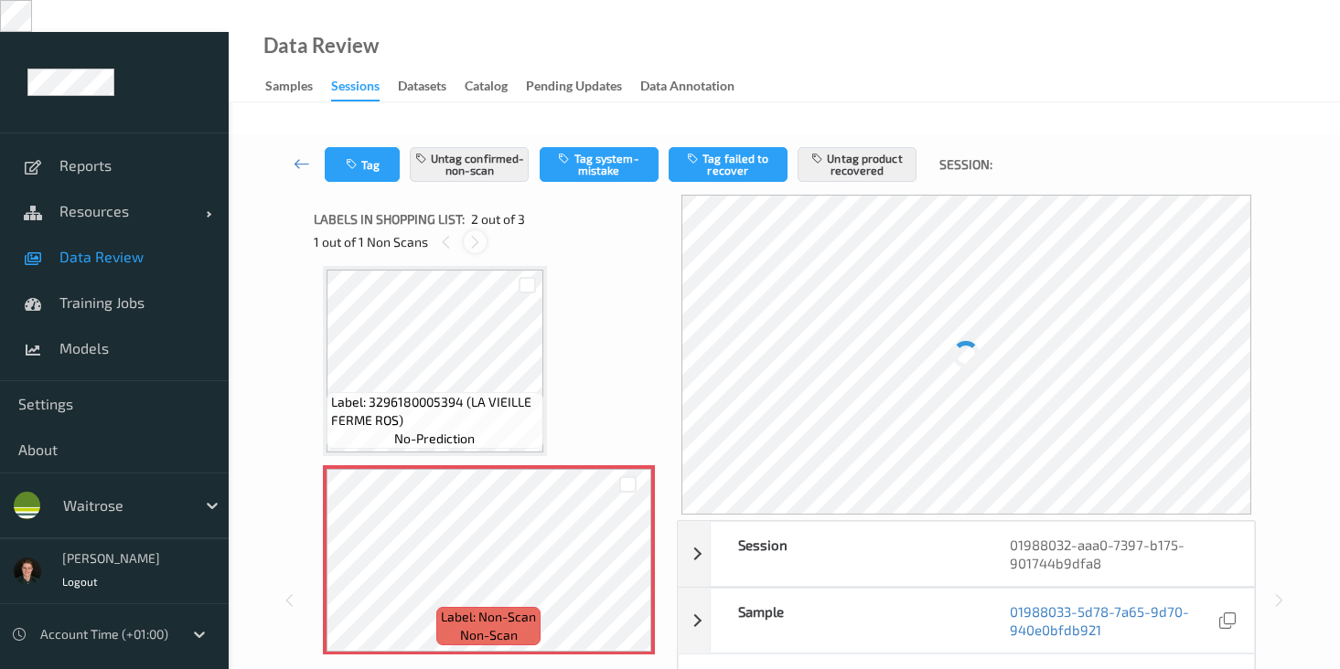
click at [472, 234] on icon at bounding box center [475, 242] width 16 height 16
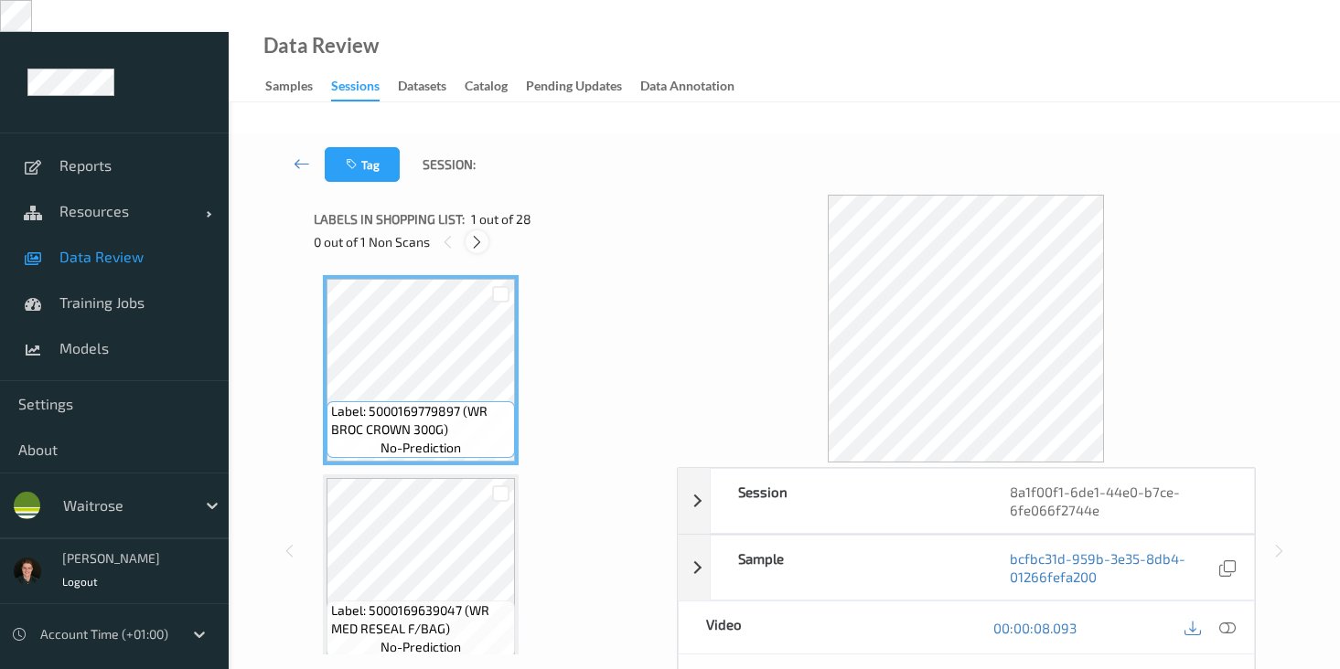
click at [481, 234] on icon at bounding box center [477, 242] width 16 height 16
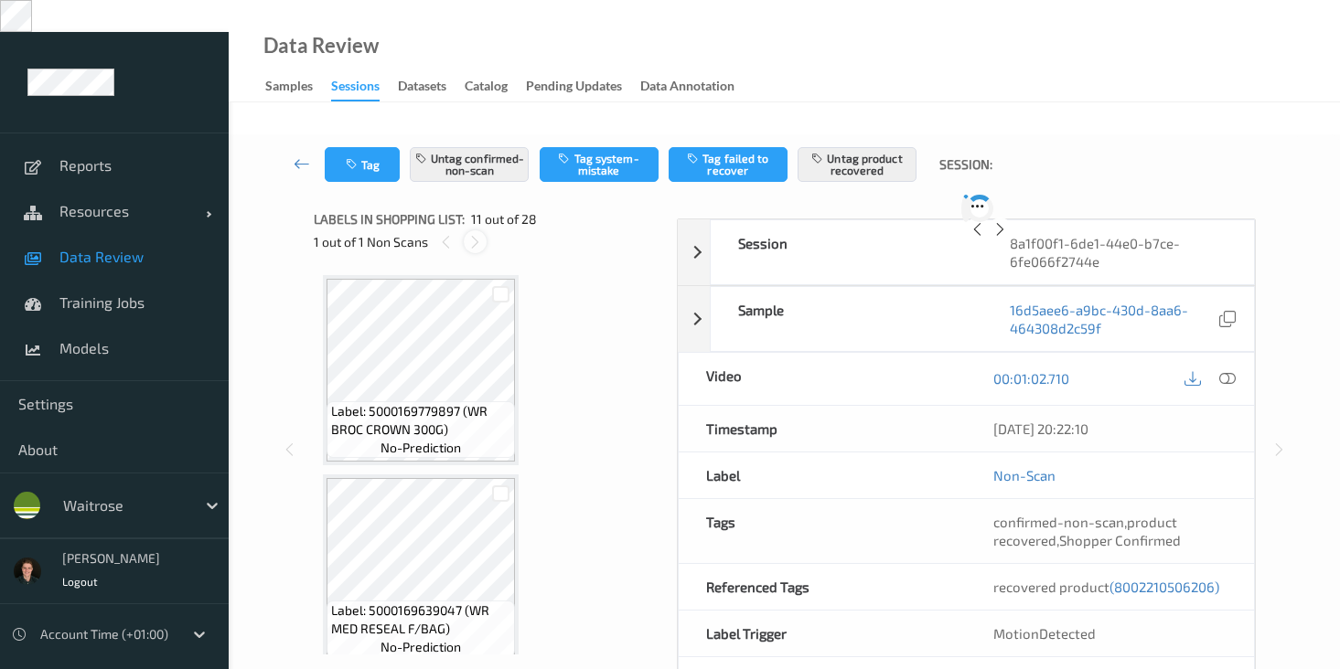
scroll to position [1803, 0]
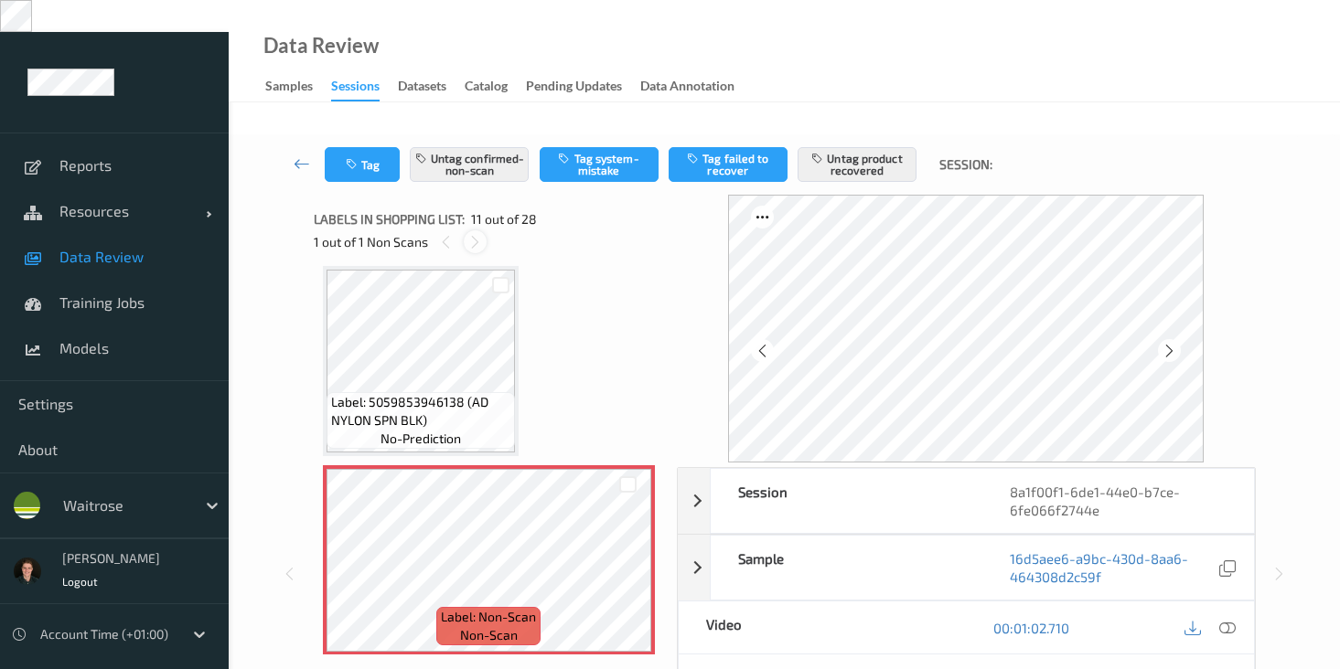
click at [481, 234] on icon at bounding box center [475, 242] width 16 height 16
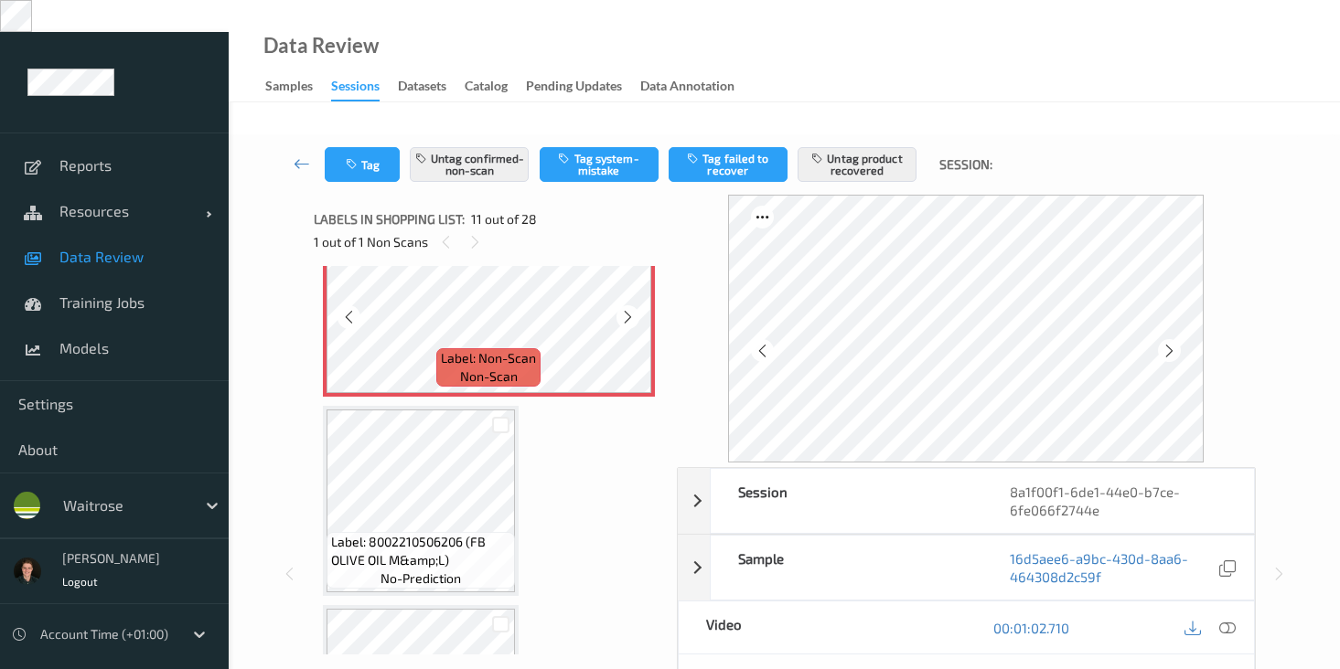
scroll to position [2127, 0]
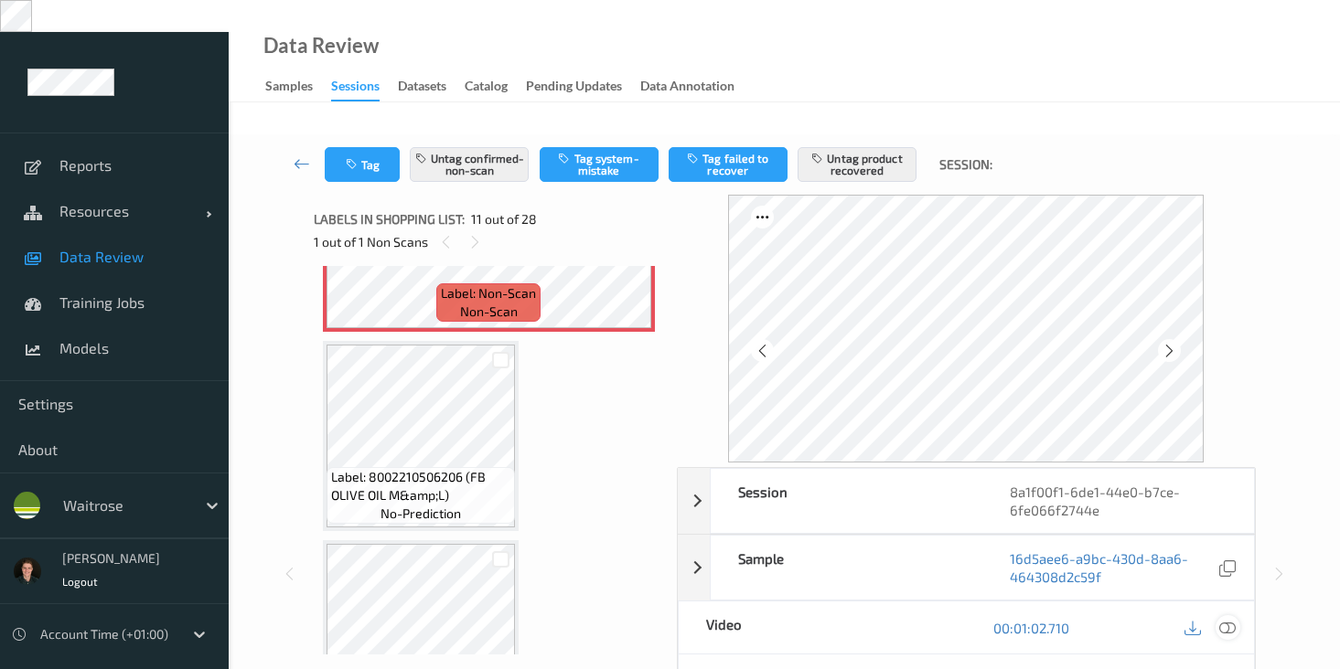
click at [1223, 620] on icon at bounding box center [1227, 628] width 16 height 16
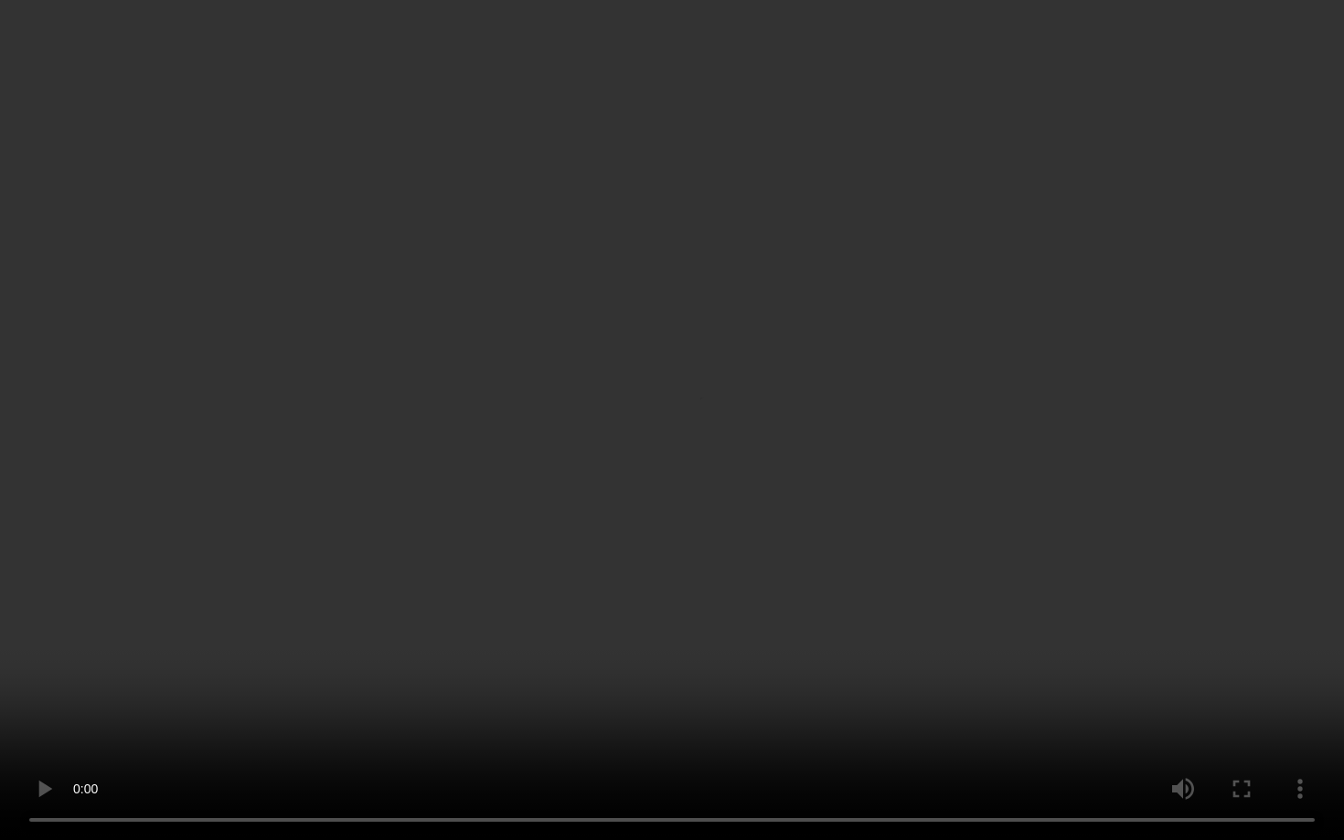
click at [550, 593] on video at bounding box center [672, 420] width 1344 height 840
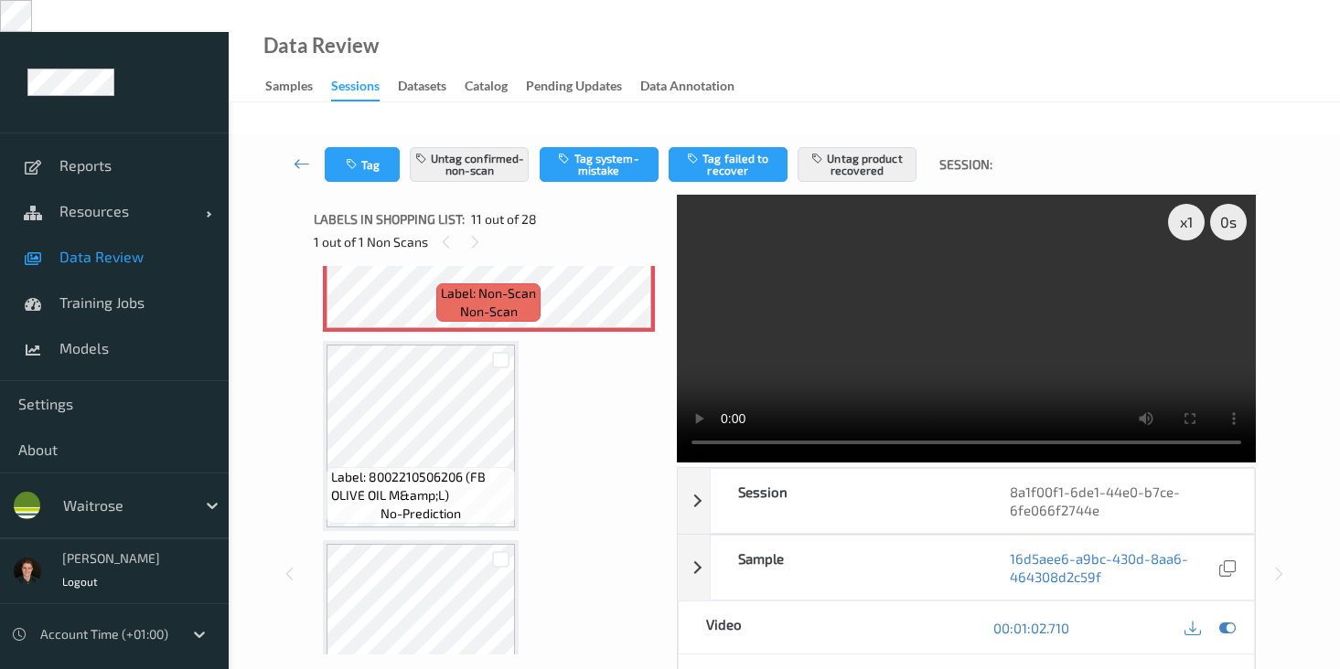
click at [825, 316] on video at bounding box center [966, 329] width 579 height 268
